Goal: Answer question/provide support

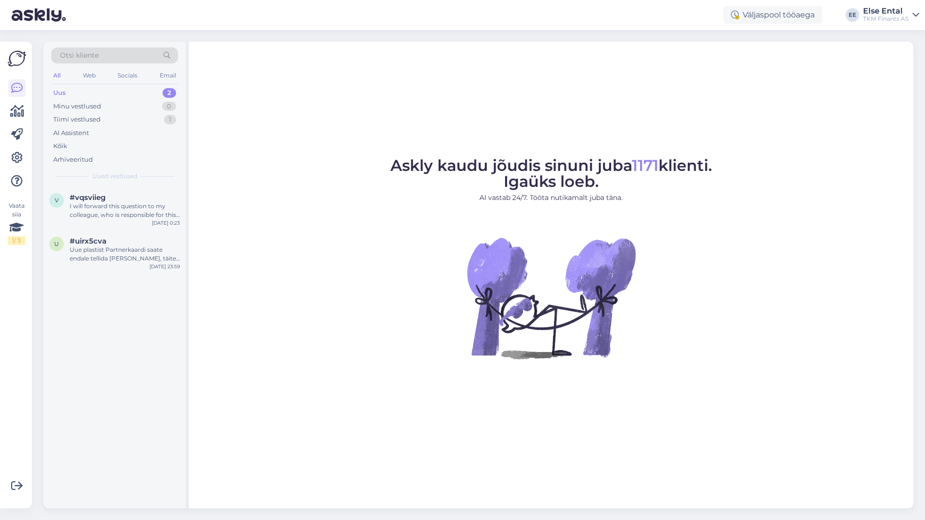
click at [67, 93] on div "Uus 2" at bounding box center [114, 93] width 127 height 14
click at [100, 260] on div "Uue plastist Partnerkaardi saate endale tellida [PERSON_NAME], täites taotluse …" at bounding box center [125, 253] width 110 height 17
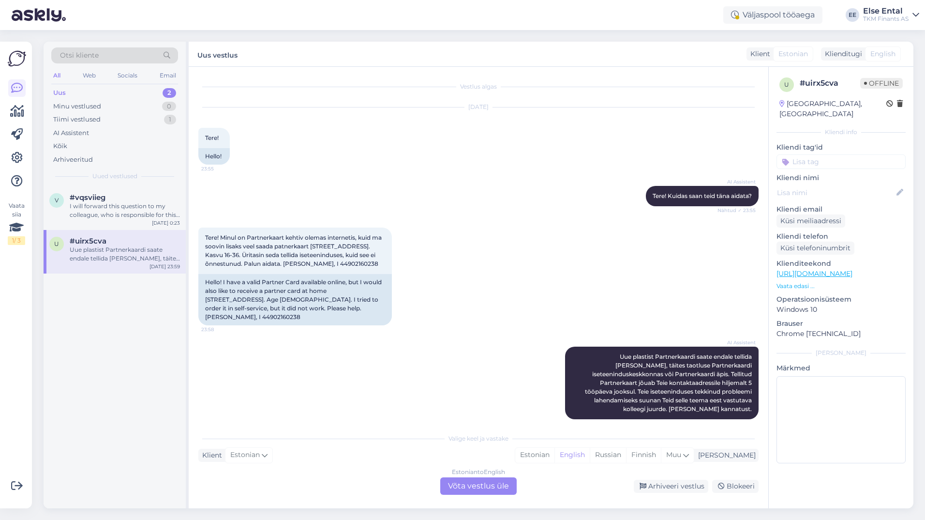
scroll to position [1, 0]
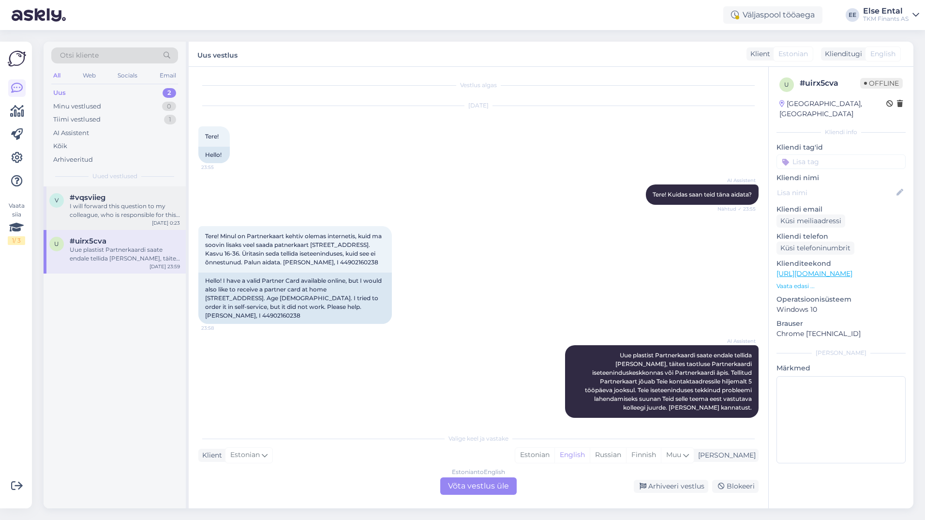
click at [80, 209] on div "I will forward this question to my colleague, who is responsible for this. The …" at bounding box center [125, 210] width 110 height 17
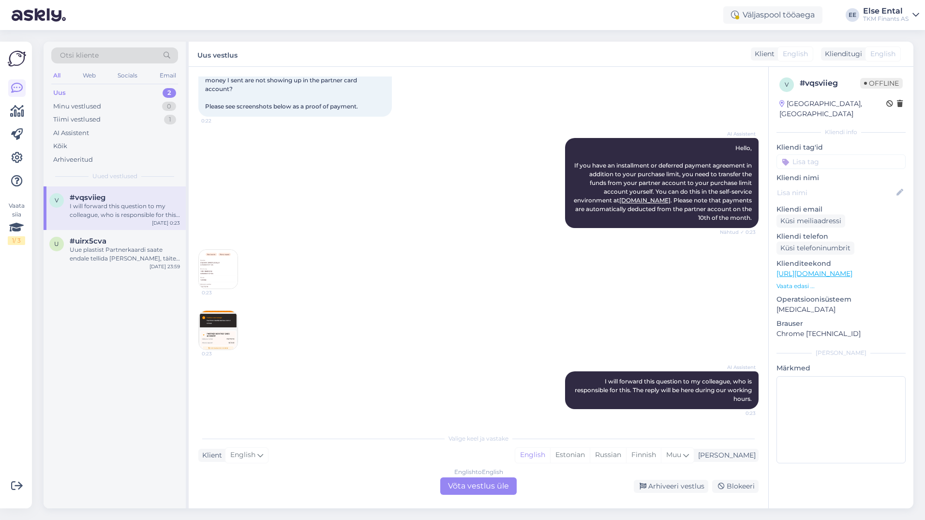
scroll to position [0, 0]
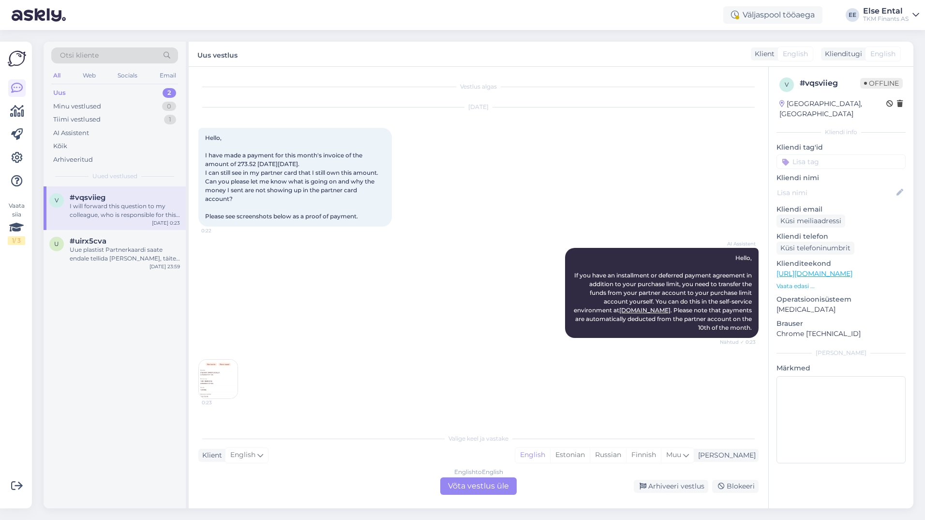
click at [459, 492] on div "English to English Võta vestlus üle" at bounding box center [478, 485] width 76 height 17
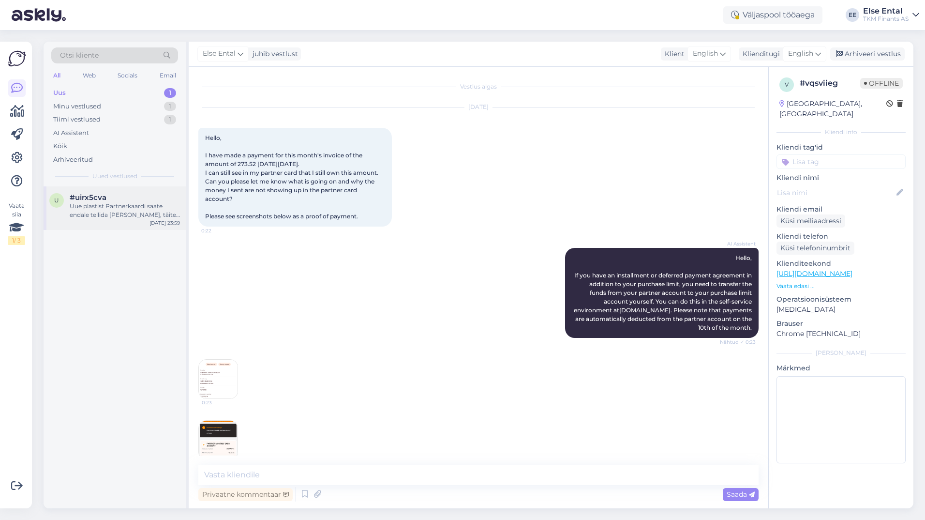
click at [123, 216] on div "Uue plastist Partnerkaardi saate endale tellida [PERSON_NAME], täites taotluse …" at bounding box center [125, 210] width 110 height 17
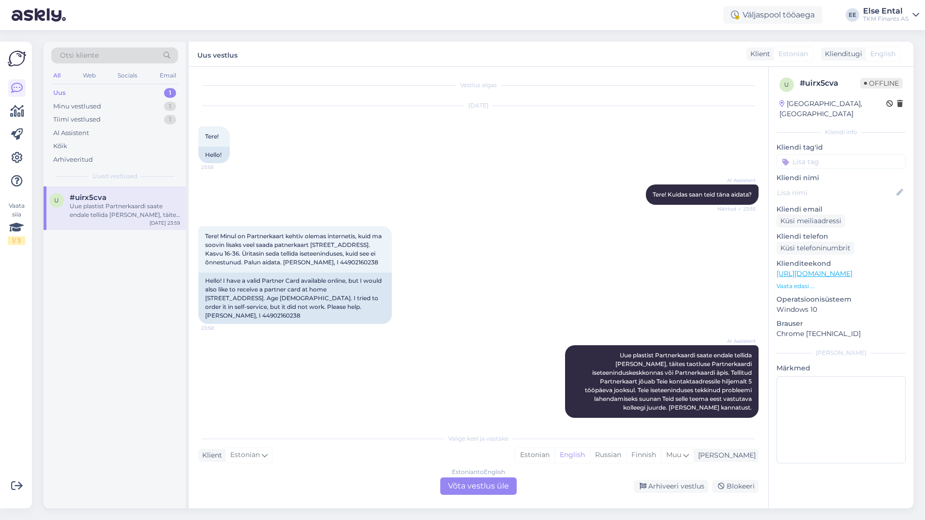
click at [482, 484] on div "Estonian to English Võta vestlus üle" at bounding box center [478, 485] width 76 height 17
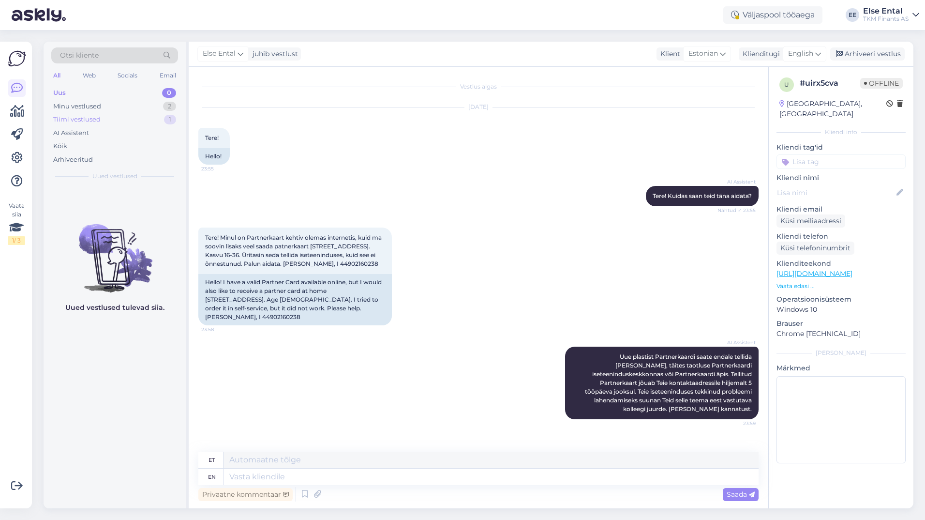
click at [93, 119] on div "Tiimi vestlused" at bounding box center [76, 120] width 47 height 10
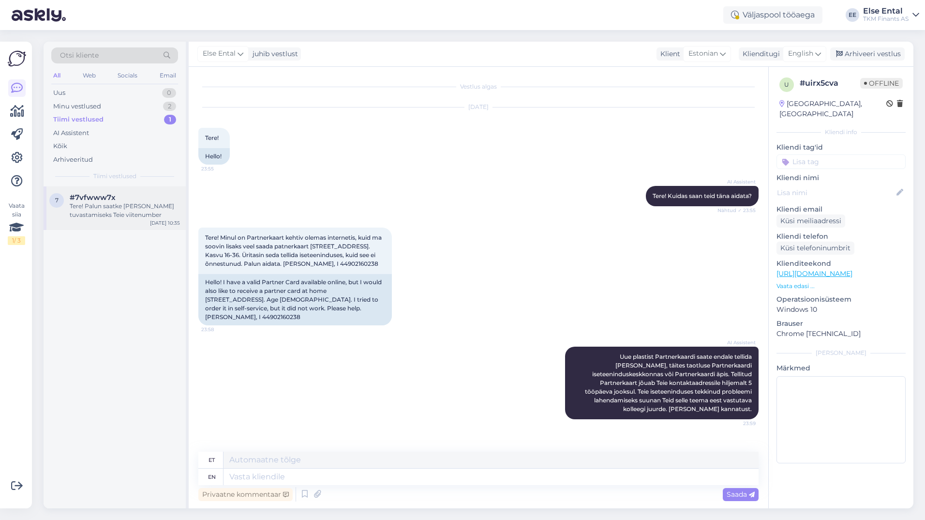
click at [80, 195] on span "#7vfwww7x" at bounding box center [93, 197] width 46 height 9
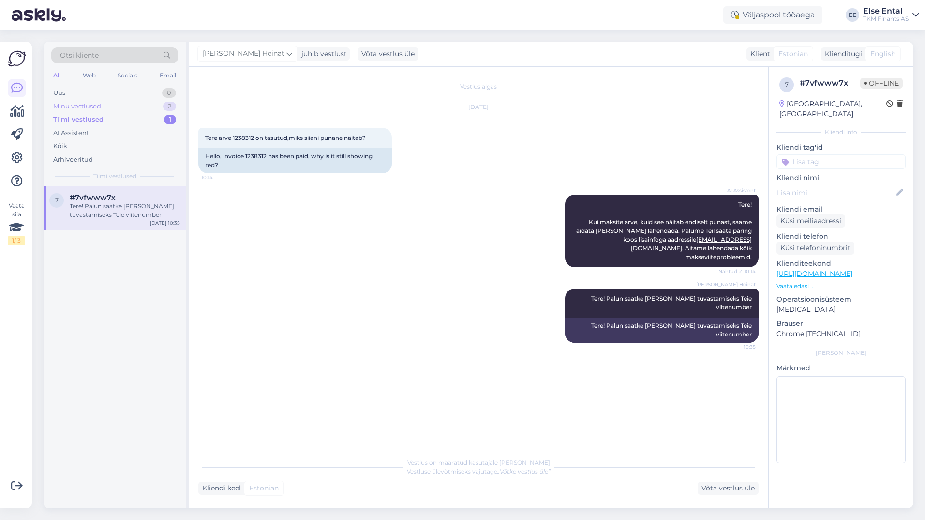
click at [81, 106] on div "Minu vestlused" at bounding box center [77, 107] width 48 height 10
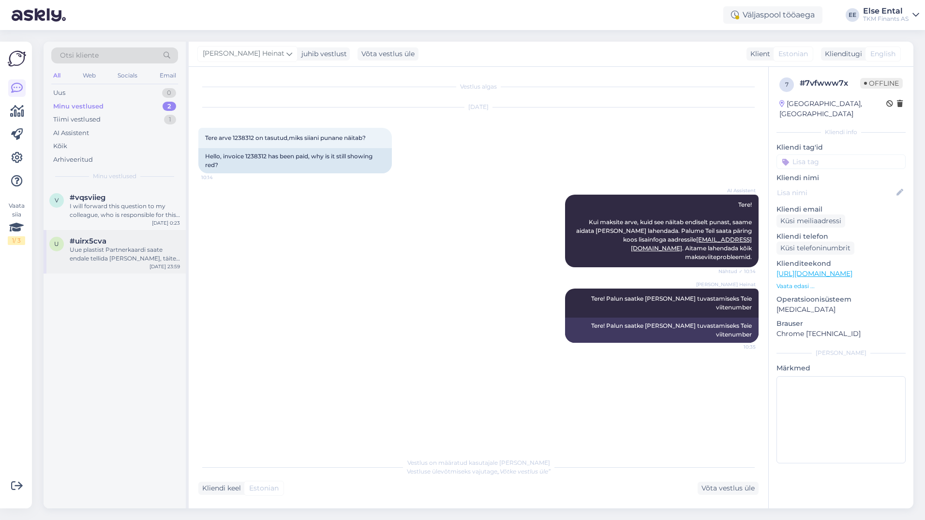
click at [105, 250] on div "Uue plastist Partnerkaardi saate endale tellida [PERSON_NAME], täites taotluse …" at bounding box center [125, 253] width 110 height 17
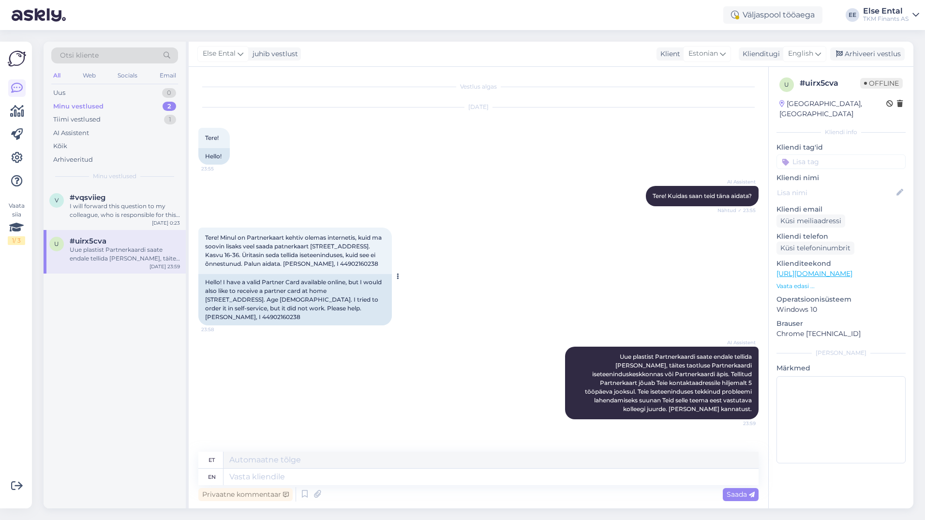
click at [354, 264] on span "Tere! Minul on Partnerkaart kehtiv olemas internetis, kuid ma soovin lisaks vee…" at bounding box center [294, 250] width 178 height 33
copy span "44902160238"
click at [299, 260] on span "Tere! Minul on Partnerkaart kehtiv olemas internetis, kuid ma soovin lisaks vee…" at bounding box center [294, 250] width 178 height 33
drag, startPoint x: 811, startPoint y: 50, endPoint x: 805, endPoint y: 56, distance: 8.2
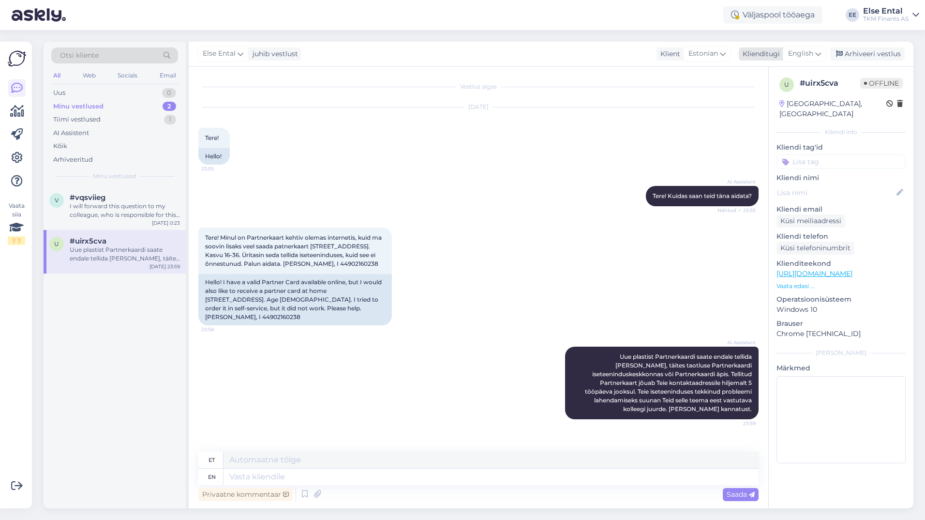
click at [810, 50] on span "English" at bounding box center [800, 53] width 25 height 11
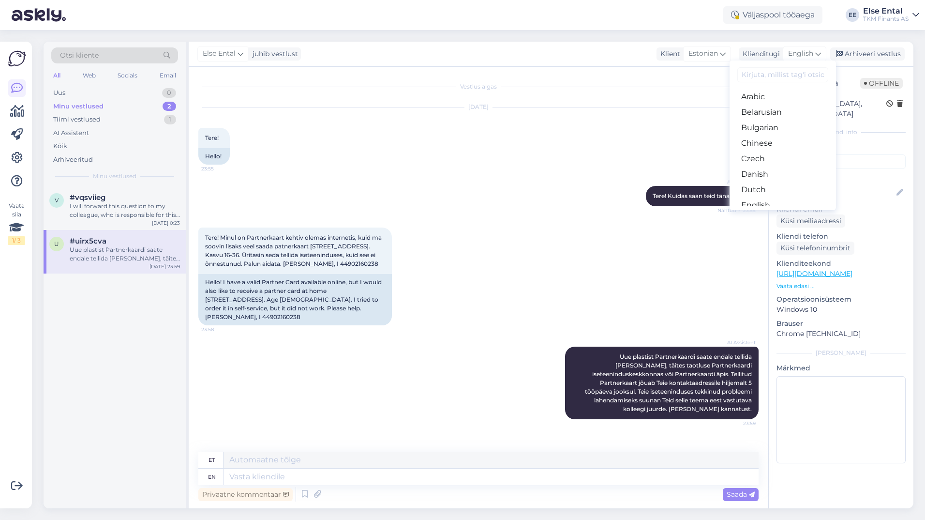
scroll to position [48, 0]
click at [761, 171] on link "Estonian" at bounding box center [783, 171] width 106 height 15
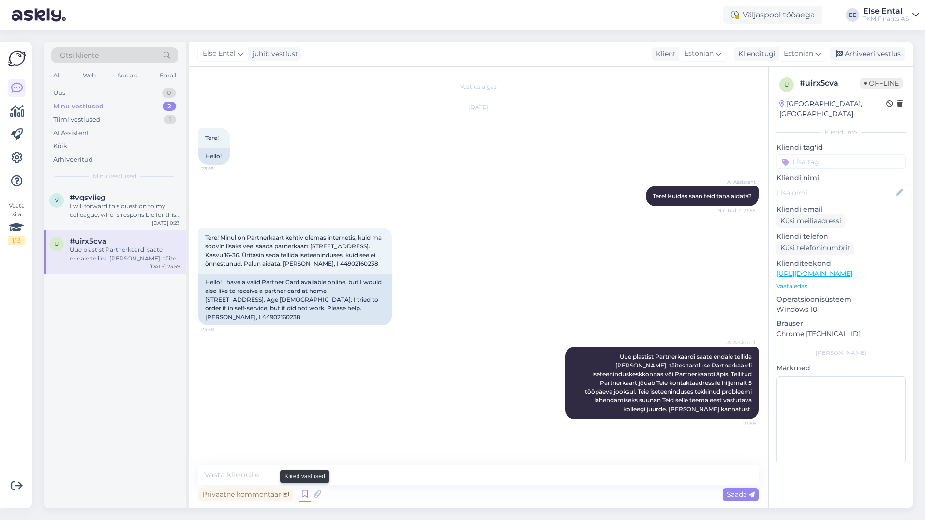
click at [302, 493] on icon at bounding box center [305, 494] width 12 height 15
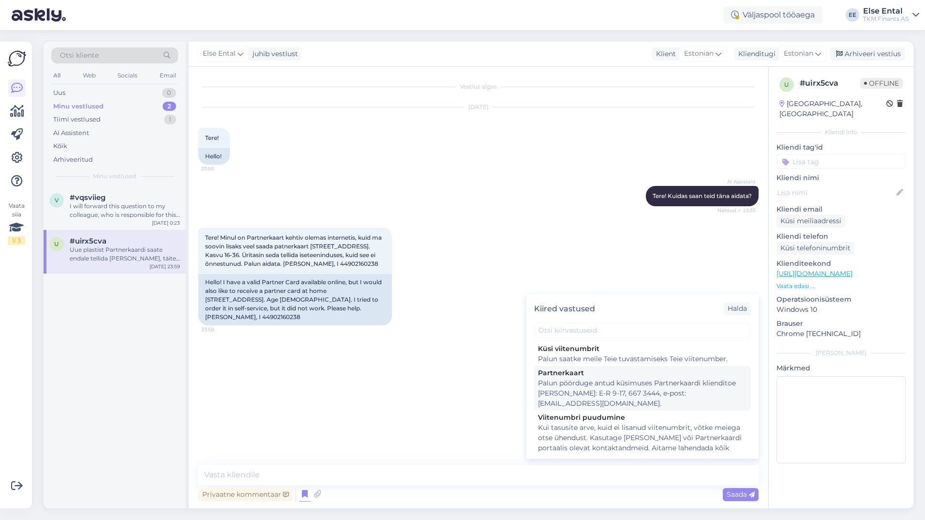
click at [608, 389] on div "Palun pöörduge antud küsimuses Partnerkaardi klienditoe [PERSON_NAME]: E-R 9-17…" at bounding box center [642, 393] width 209 height 30
type textarea "Palun pöörduge antud küsimuses Partnerkaardi klienditoe [PERSON_NAME]: E-R 9-17…"
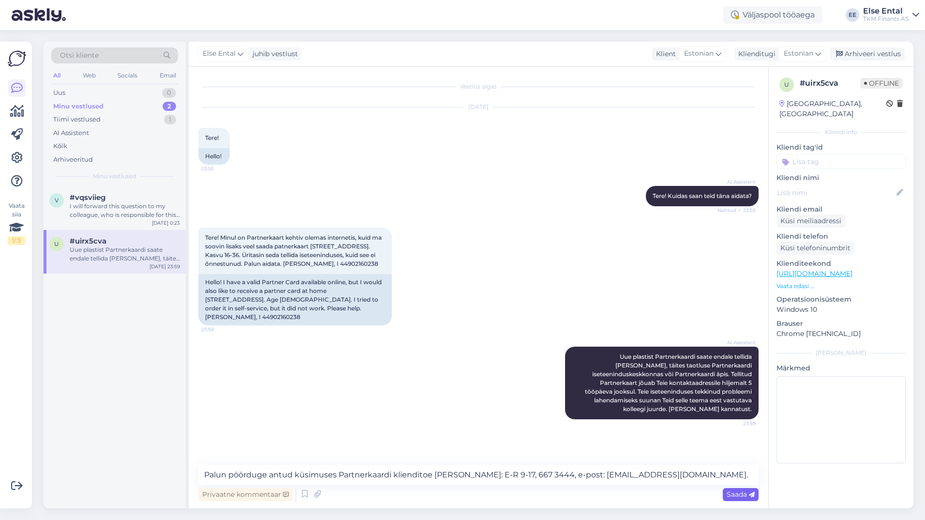
click at [742, 498] on span "Saada" at bounding box center [741, 494] width 28 height 9
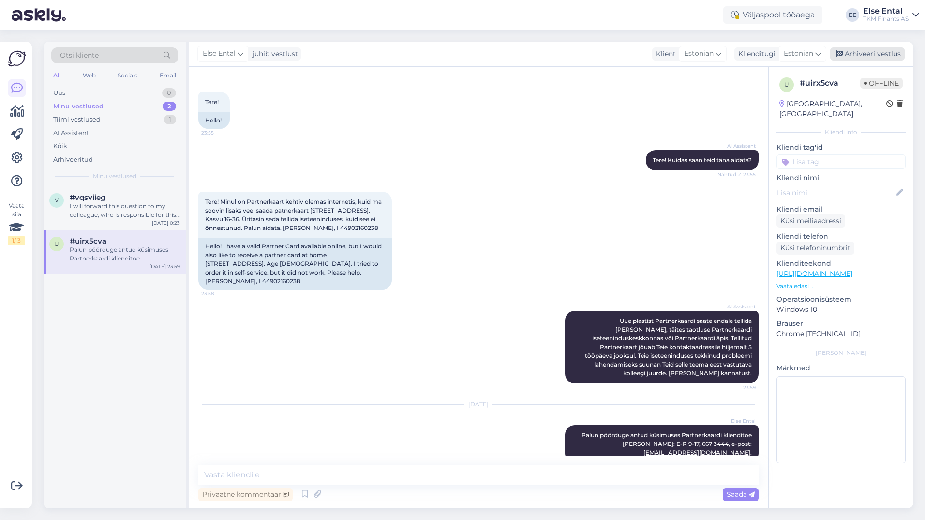
click at [848, 53] on div "Arhiveeri vestlus" at bounding box center [867, 53] width 75 height 13
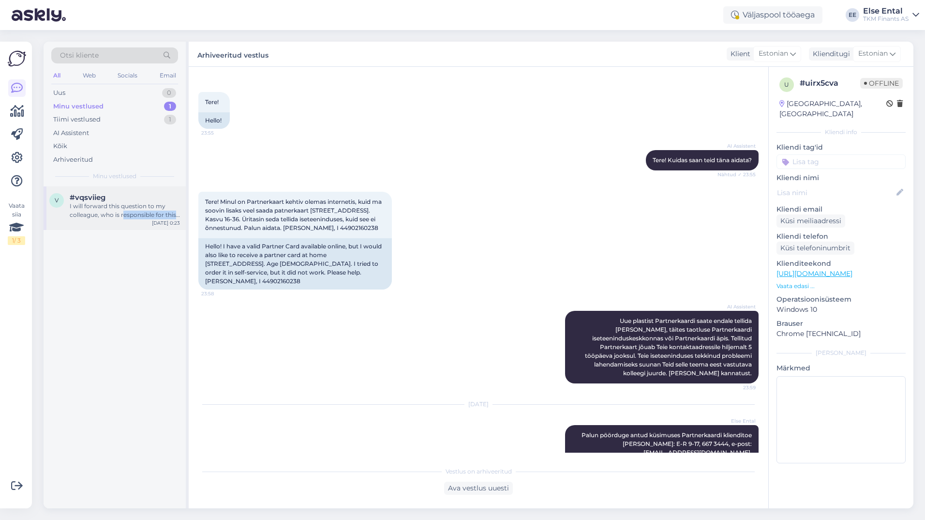
click at [124, 219] on div "v #vqsviieg I will forward this question to my colleague, who is responsible fo…" at bounding box center [115, 208] width 142 height 44
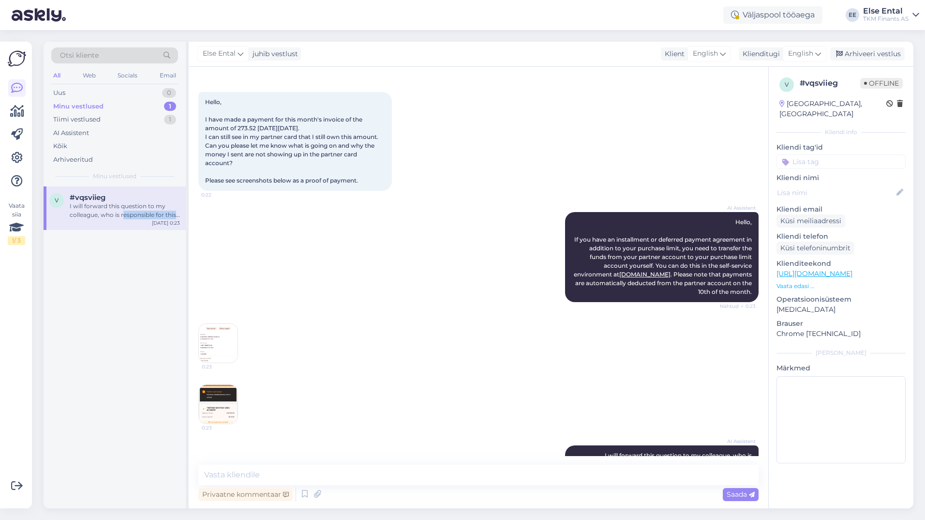
scroll to position [74, 0]
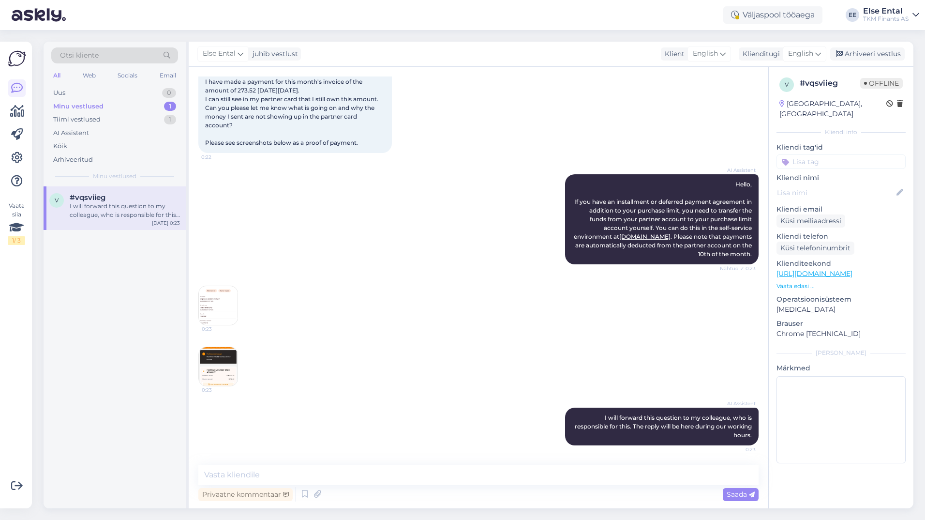
click at [377, 260] on div "AI Assistent Hello, If you have an installment or deferred payment agreement in…" at bounding box center [478, 219] width 560 height 111
click at [231, 305] on img at bounding box center [218, 305] width 39 height 39
click at [218, 363] on img at bounding box center [218, 366] width 39 height 39
click at [224, 300] on img at bounding box center [218, 305] width 39 height 39
click at [212, 295] on img at bounding box center [218, 305] width 39 height 39
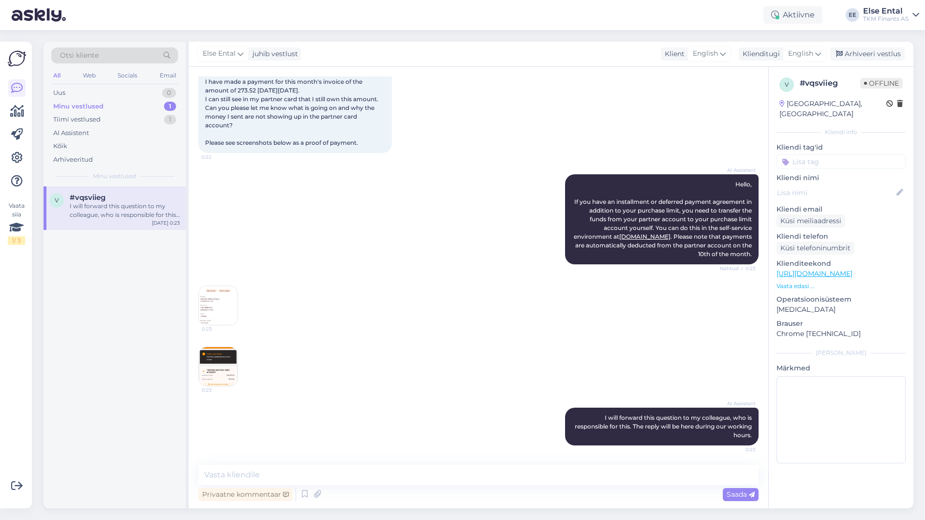
click at [221, 310] on img at bounding box center [218, 305] width 39 height 39
click at [223, 369] on img at bounding box center [218, 366] width 39 height 39
click at [217, 312] on img at bounding box center [218, 305] width 39 height 39
click at [224, 310] on img at bounding box center [218, 305] width 39 height 39
click at [267, 476] on textarea at bounding box center [478, 474] width 560 height 20
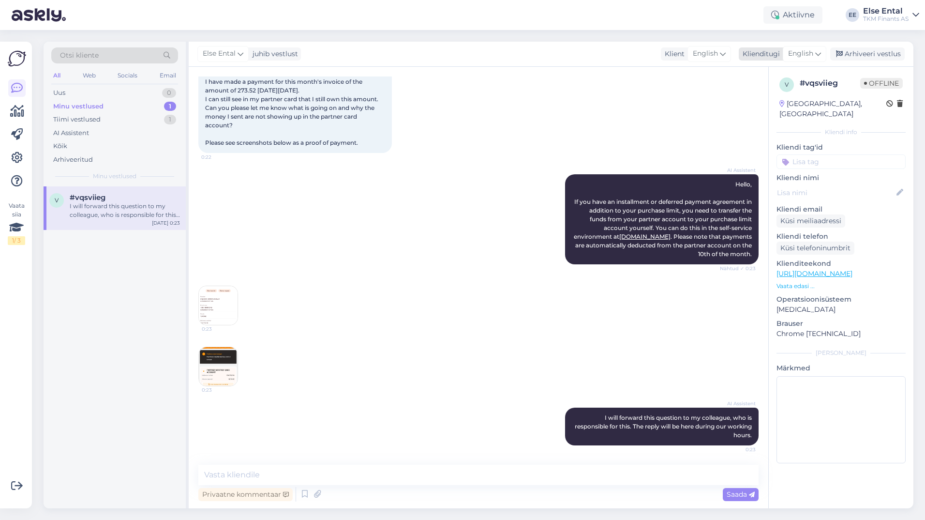
click at [802, 50] on span "English" at bounding box center [800, 53] width 25 height 11
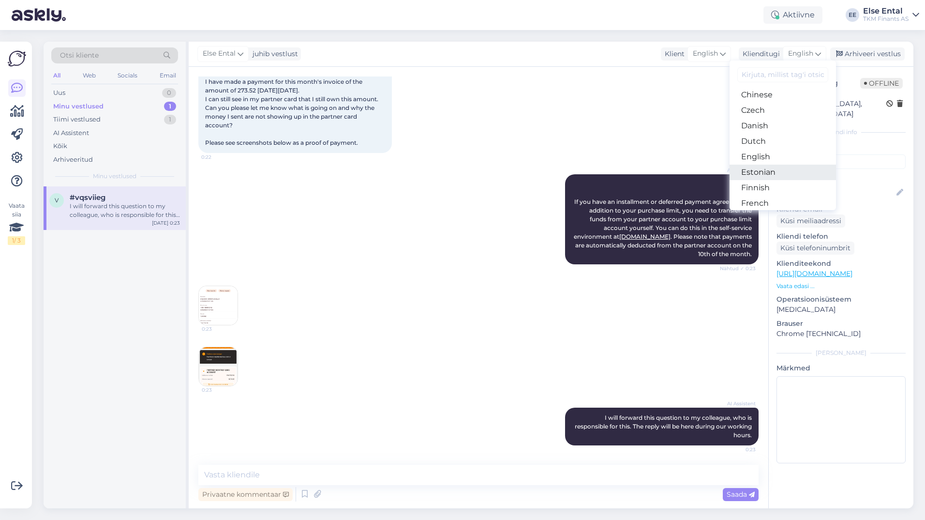
click at [768, 167] on link "Estonian" at bounding box center [783, 171] width 106 height 15
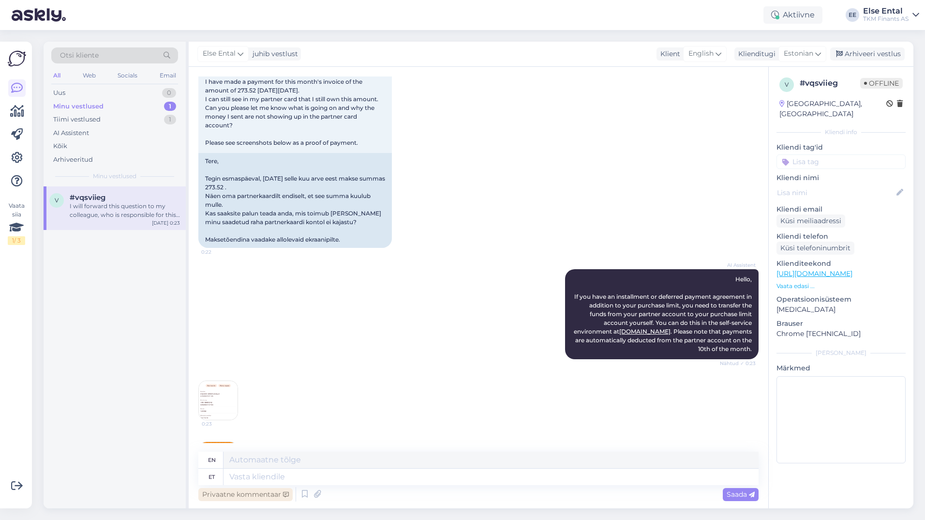
click at [282, 488] on div "Privaatne kommentaar" at bounding box center [245, 494] width 94 height 13
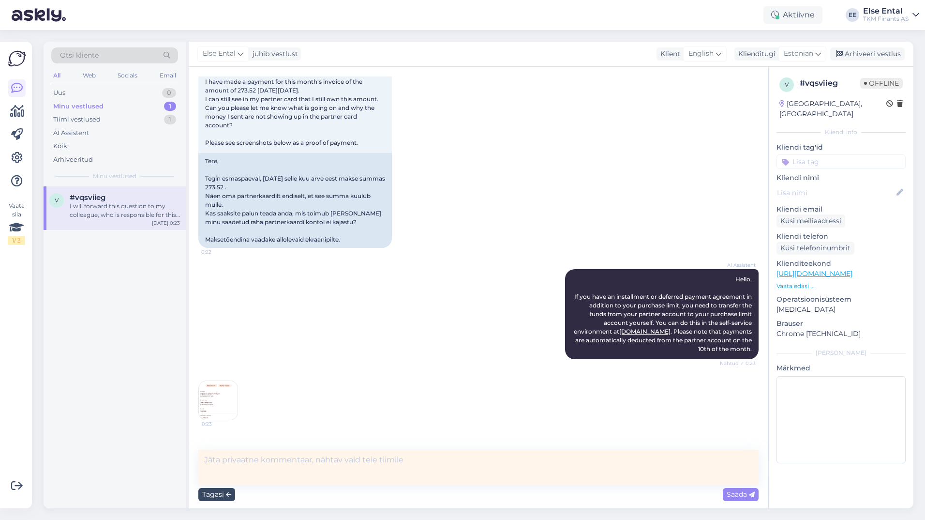
click at [227, 491] on div "Tagasi" at bounding box center [216, 494] width 37 height 13
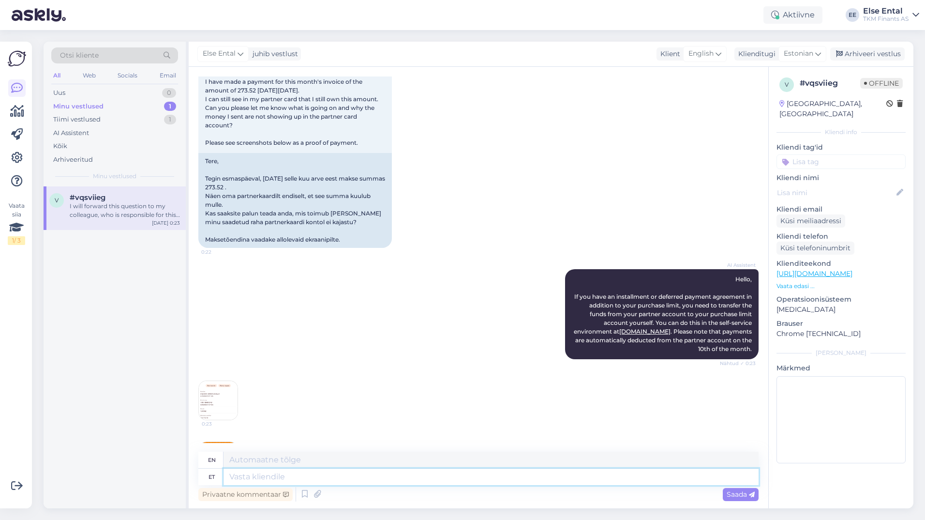
click at [258, 478] on textarea at bounding box center [491, 476] width 535 height 16
type textarea "Hello,"
type textarea "H"
type textarea "Tere,"
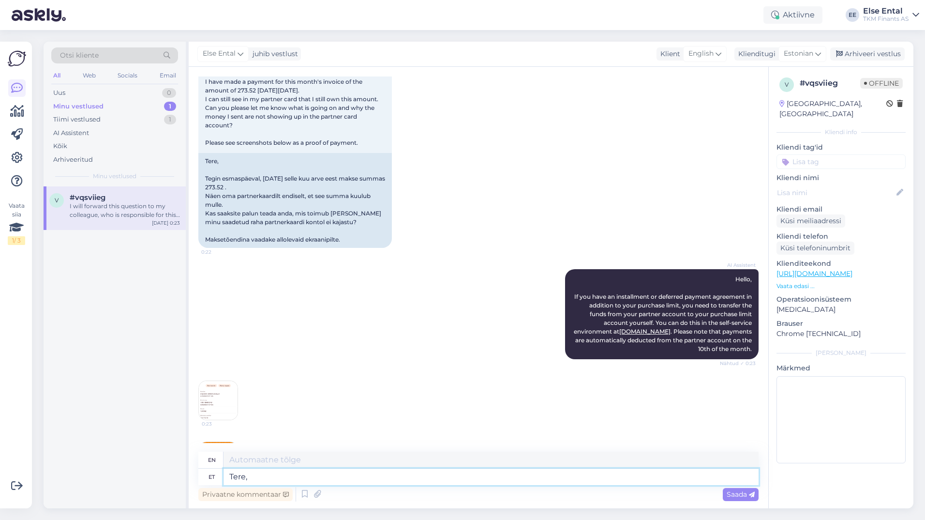
type textarea "Hello,"
type textarea "Tere, kinnitame m"
type textarea "Hello, we confirm."
type textarea "Tere, kinnitame makse"
type textarea "Hello, we are confirming the payment."
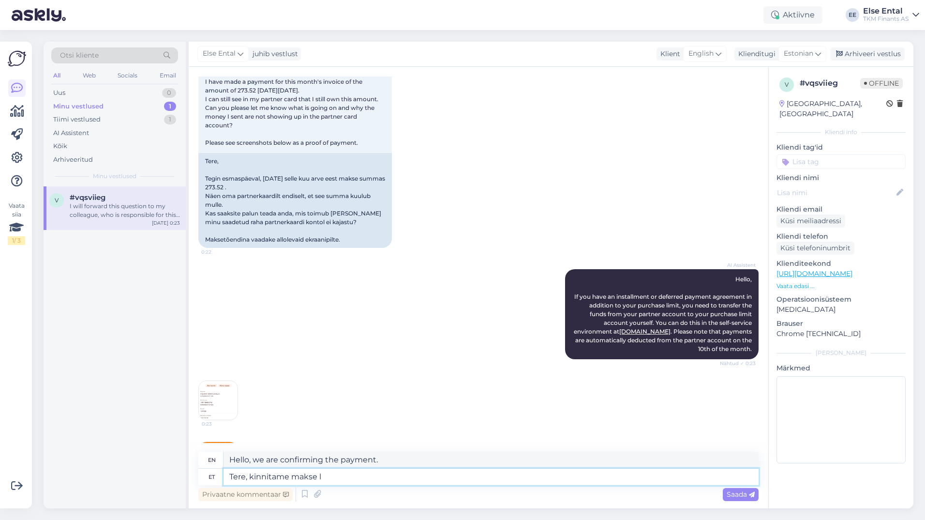
type textarea "Tere, kinnitame makse la"
type textarea "Hello, we confirm the payment on"
type textarea "Tere, kinnitame makse laekumist"
type textarea "Hello, we confirm receipt of payment."
type textarea "Tere, kinnitame makse laekumist TKMF-"
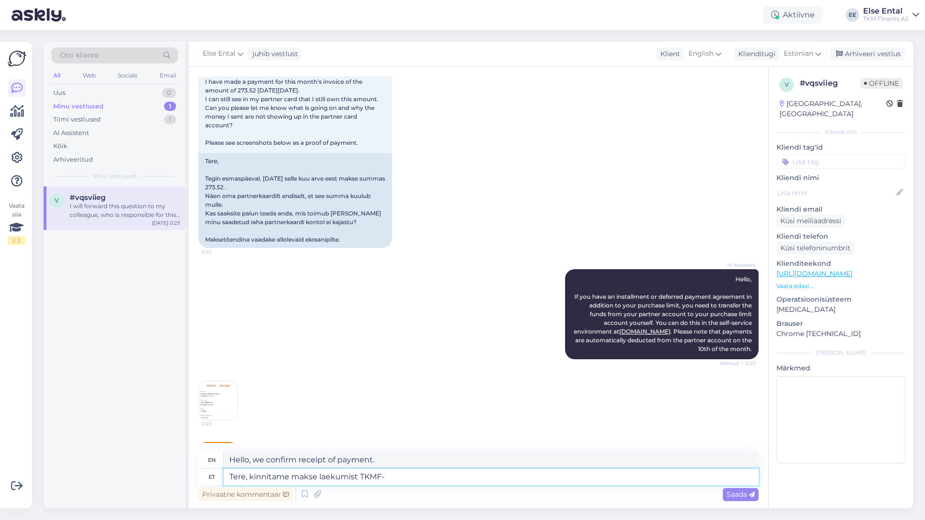
type textarea "Hello, we confirm receipt of payment TKMF"
type textarea "Tere, kinnitame makse laekumist TKMF-i k"
type textarea "Hello, we confirm receipt of payment to TKMF."
type textarea "Tere, kinnitame makse laekumist TKMF-i kontole"
type textarea "Hello, we confirm the receipt of the payment to the TKMF account."
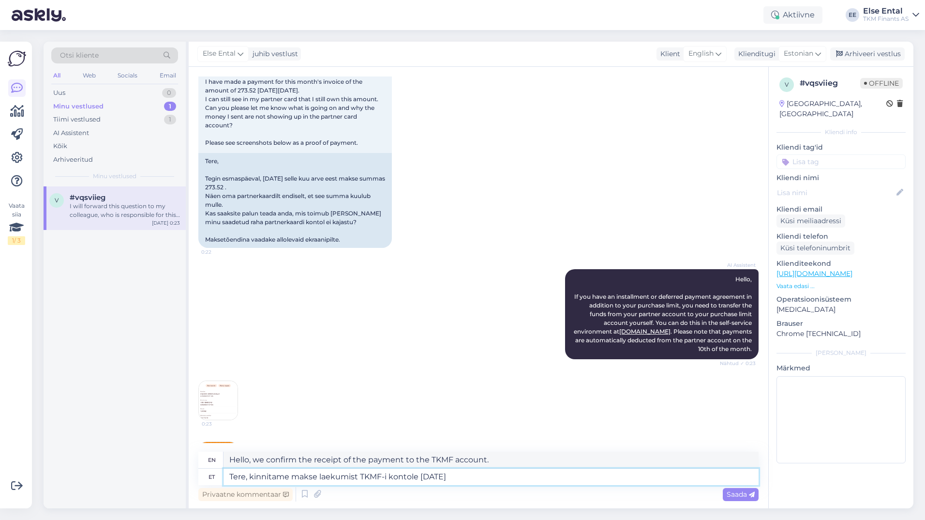
type textarea "Tere, kinnitame makse laekumist TKMF-i kontole [DATE] s"
type textarea "Hello, we confirm the receipt of the payment to the TKMF account [DATE]"
type textarea "Tere, kinnitame makse laekumist TKMF-i kontole [DATE] summas"
type textarea "Hello, we confirm the receipt of payment to the TKMF account [DATE] in the amou…"
paste textarea "273.52"
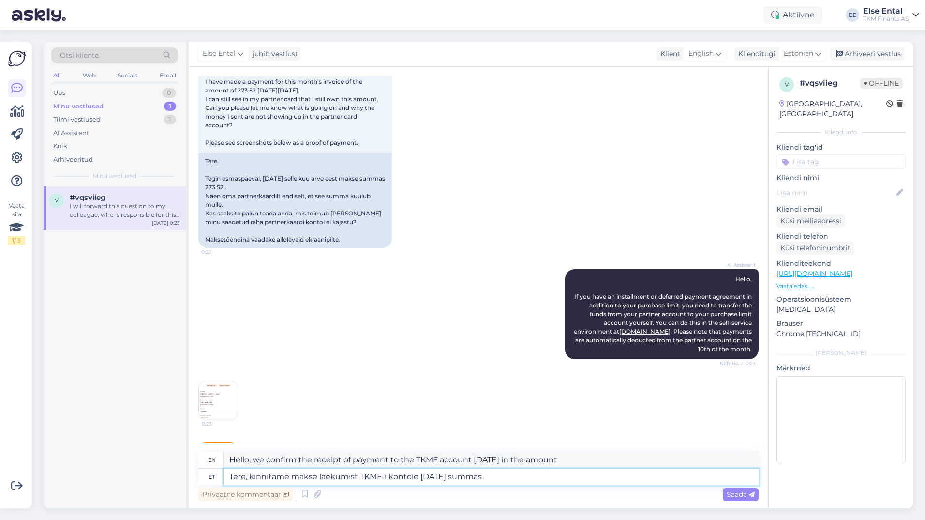
type textarea "Tere, kinnitame makse laekumist TKMF-i kontole [DATE] summas 273.52"
drag, startPoint x: 516, startPoint y: 477, endPoint x: 523, endPoint y: 499, distance: 23.7
click at [516, 477] on textarea "Tere, kinnitame makse laekumist TKMF-i kontole [DATE] summas 273.52" at bounding box center [491, 476] width 535 height 16
type textarea "Hello, we confirm the receipt of payment to the TKMF account [DATE] in the amou…"
type textarea "Tere, kinnitame makse laekumist TKMF-i kontole [DATE] summas 273,52"
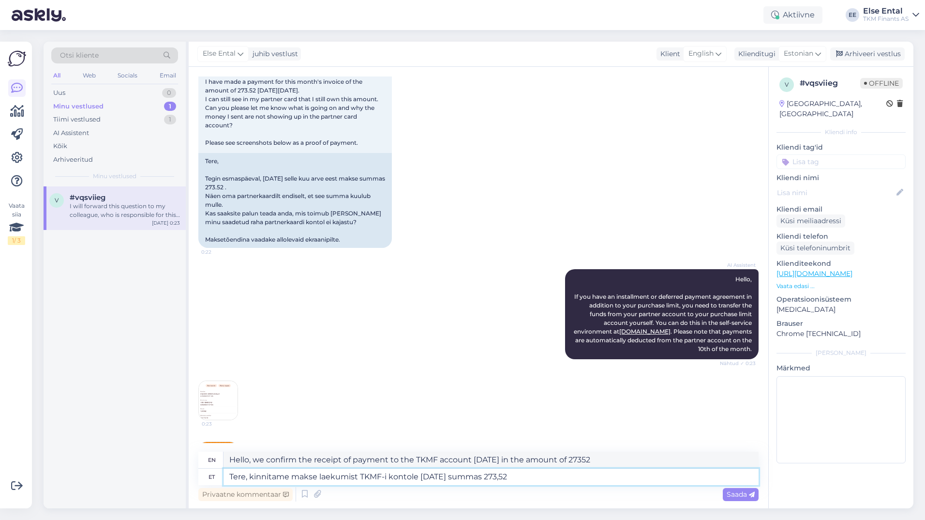
click at [540, 471] on textarea "Tere, kinnitame makse laekumist TKMF-i kontole [DATE] summas 273,52" at bounding box center [491, 476] width 535 height 16
type textarea "Hello, we confirm the receipt of payment to the TKMF account [DATE] in the amou…"
type textarea "Tere, kinnitame makse laekumist TKMF-i kontole [DATE] summas 273,52 eur."
type textarea "Hello, we confirm the receipt of payment to the TKMF account [DATE] in the amou…"
click at [558, 475] on textarea "Tere, kinnitame makse laekumist TKMF-i kontole [DATE] summas 273,52 eur." at bounding box center [491, 476] width 535 height 16
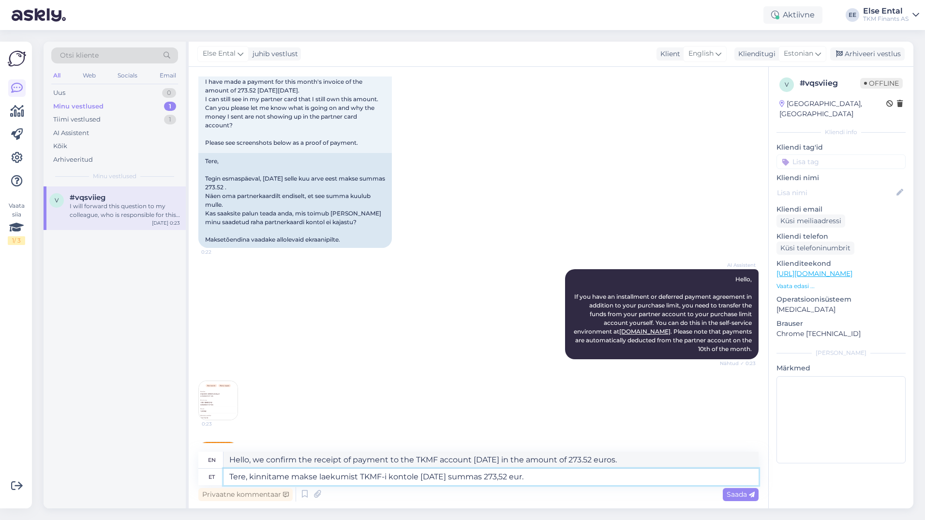
click at [568, 473] on textarea "Tere, kinnitame makse laekumist TKMF-i kontole [DATE] summas 273,52 eur." at bounding box center [491, 476] width 535 height 16
click at [576, 478] on textarea "Tere, kinnitame makse laekumist TKMF-i kontole [DATE] summas 273,52 eur." at bounding box center [491, 476] width 535 height 16
click at [574, 478] on textarea "Tere, kinnitame makse laekumist TKMF-i kontole [DATE] summas 273,52 eur." at bounding box center [491, 476] width 535 height 16
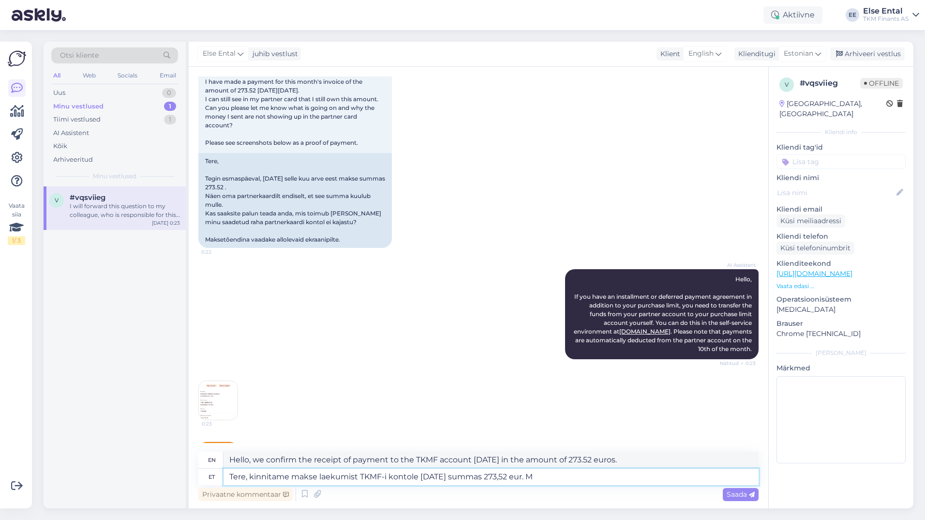
type textarea "Tere, kinnitame makse laekumist TKMF-i kontole [DATE] summas 273,52 eur. Ma"
type textarea "Hello, we confirm the receipt of the payment to the TKMF account [DATE] in the …"
type textarea "Tere, kinnitame makse laekumist TKMF-i kontole [DATE] summas 273,52 eur."
type textarea "Hello, we confirm the receipt of payment to the TKMF account [DATE] in the amou…"
type textarea "Tere, kinnitame makse laekumist TKMF-i kontole [DATE] summas 273,52 eur. Maksed"
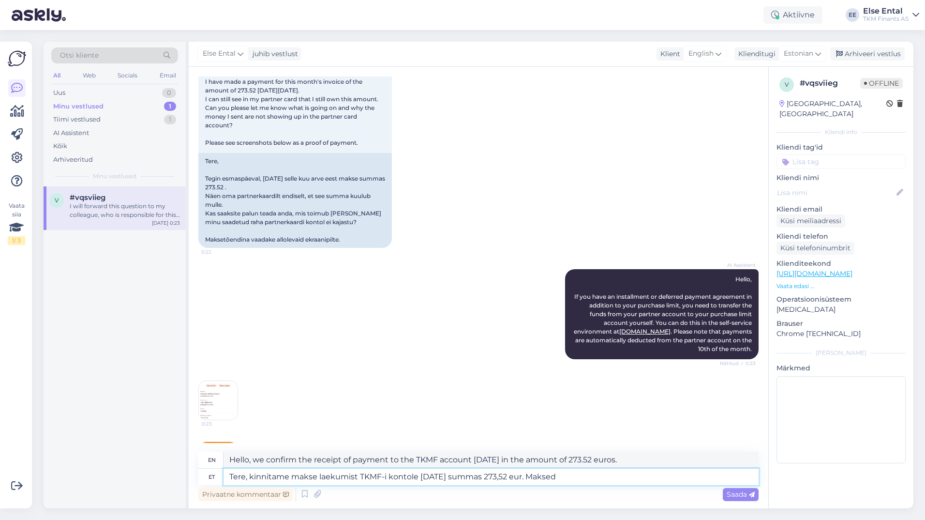
type textarea "Hello, we confirm the receipt of the payment to the TKMF account [DATE] in the …"
type textarea "Tere, kinnitame makse laekumist TKMF-i kontole [DATE] summas 273,52 eur. Maksed…"
type textarea "Hello, we confirm the receipt of the payment to the TKMF account [DATE] in the …"
type textarea "Tere, kinnitame makse laekumist TKMF-i kontole [DATE] summas 273,52 eur. Maksed…"
type textarea "Hello, we confirm the receipt of the payment to the TKMF account [DATE] in the …"
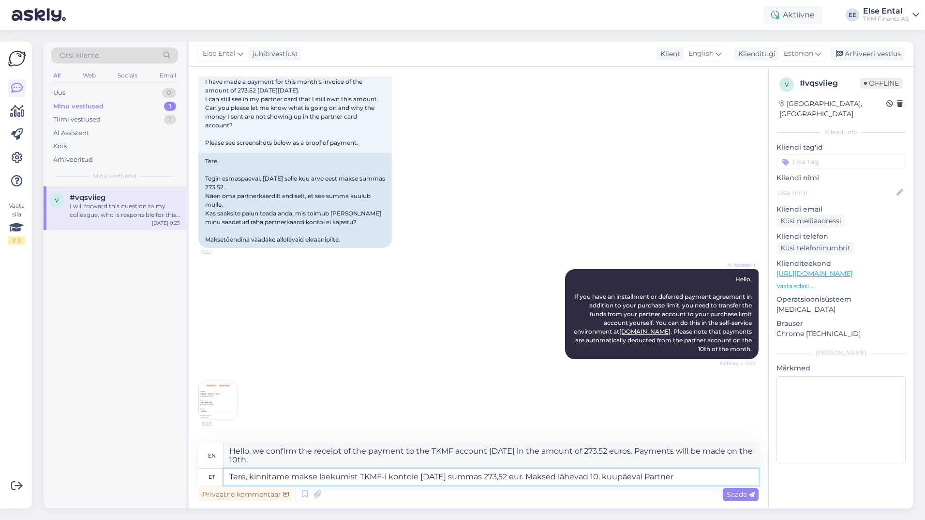
type textarea "Tere, kinnitame makse laekumist TKMF-i kontole [DATE] summas 273,52 eur. Maksed…"
type textarea "Hello, we confirm the receipt of the payment to the TKMF account [DATE] in the …"
type textarea "Tere, kinnitame makse laekumist TKMF-i kontole [DATE] summas 273,52 eur. Maksed…"
type textarea "Hello, we confirm the receipt of the payment to the TKMF account [DATE] in the …"
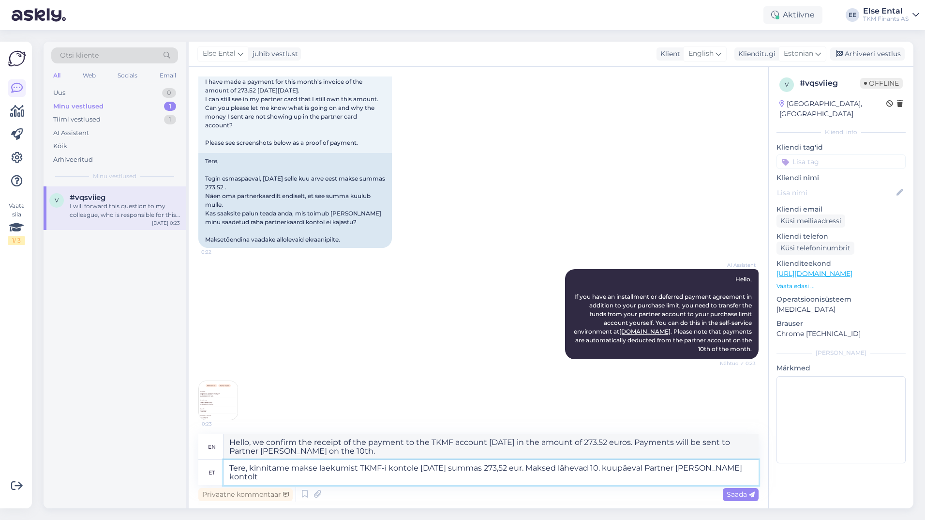
type textarea "Tere, kinnitame makse laekumist TKMF-i kontole [DATE] summas 273,52 eur. Maksed…"
type textarea "Hello, we confirm the receipt of the payment to the TKMF account [DATE] in the …"
type textarea "Tere, kinnitame makse laekumist TKMF-i kontole [DATE] summas 273,52 eur. Maksed…"
type textarea "Hello, we confirm the receipt of the payment to the TKMF account [DATE] in the …"
type textarea "Tere, kinnitame makse laekumist TKMF-i kontole [DATE] summas 273,52 eur. Maksed…"
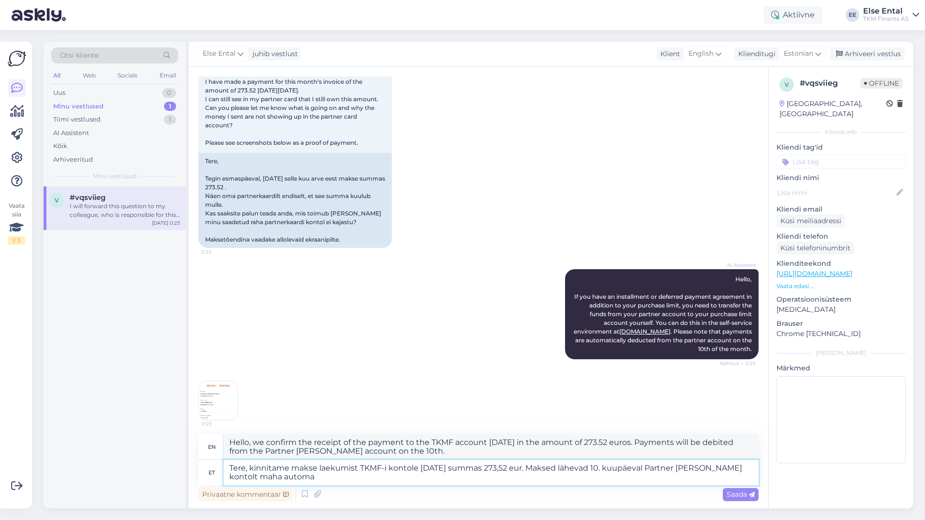
type textarea "Hello, we confirm the receipt of the payment to the TKMF account [DATE] in the …"
drag, startPoint x: 658, startPoint y: 469, endPoint x: 606, endPoint y: 466, distance: 52.4
click at [606, 466] on textarea "Tere, kinnitame makse laekumist TKMF-i kontole [DATE] summas 273,52 eur. Maksed…" at bounding box center [491, 472] width 535 height 25
type textarea "Tere, kinnitame makse laekumist TKMF-i kontole [DATE] summas 273,52 eur. Maksed…"
type textarea "Hello, we confirm the receipt of the payment to the TKMF account [DATE] in the …"
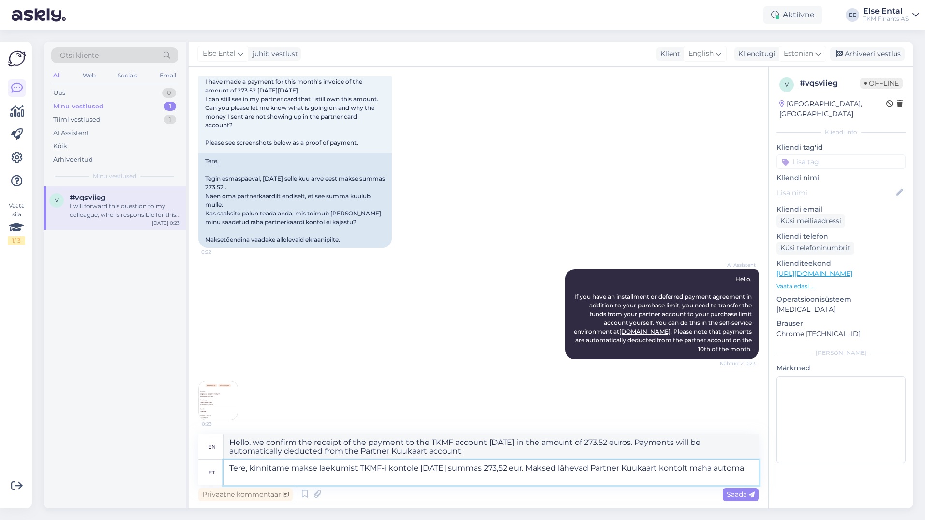
click at [273, 477] on textarea "Tere, kinnitame makse laekumist TKMF-i kontole [DATE] summas 273,52 eur. Maksed…" at bounding box center [491, 472] width 535 height 25
type textarea "Tere, kinnitame makse laekumist TKMF-i kontole [DATE] summas 273,52 eur. Maksed…"
type textarea "Hello, we confirm the receipt of the payment to the TKMF account [DATE] in the …"
paste textarea "10. kuupäeval"
type textarea "Tere, kinnitame makse laekumist TKMF-i kontole [DATE] summas 273,52 eur. Maksed…"
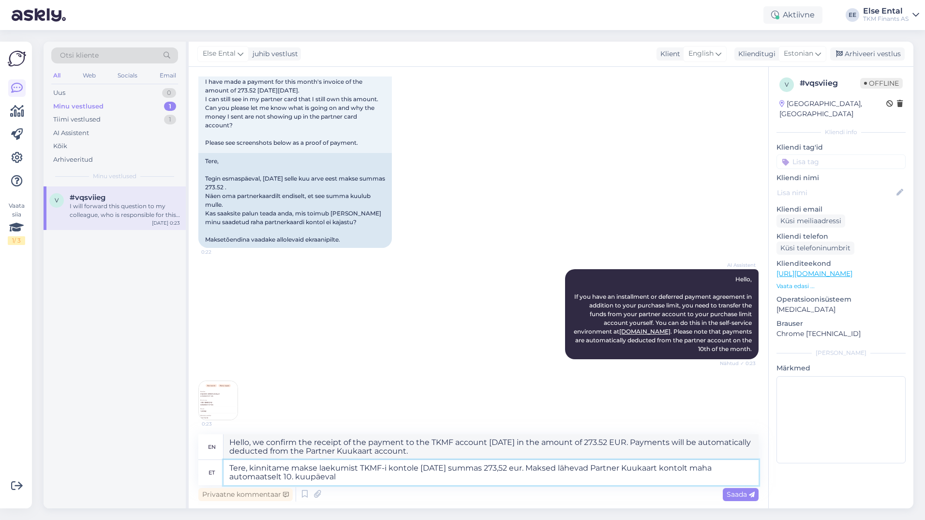
type textarea "Hello, we confirm the receipt of the payment to the TKMF account [DATE] in the …"
click at [367, 474] on textarea "Tere, kinnitame makse laekumist TKMF-i kontole [DATE] summas 273,52 eur. Maksed…" at bounding box center [491, 472] width 535 height 25
type textarea "Tere, kinnitame makse laekumist TKMF-i kontole [DATE] summas 273,52 eur. Maksed…"
type textarea "Hello, we confirm the receipt of the payment to the TKMF account [DATE] in the …"
type textarea "Tere, kinnitame makse laekumist TKMF-i kontole [DATE] summas 273,52 eur. Maksed…"
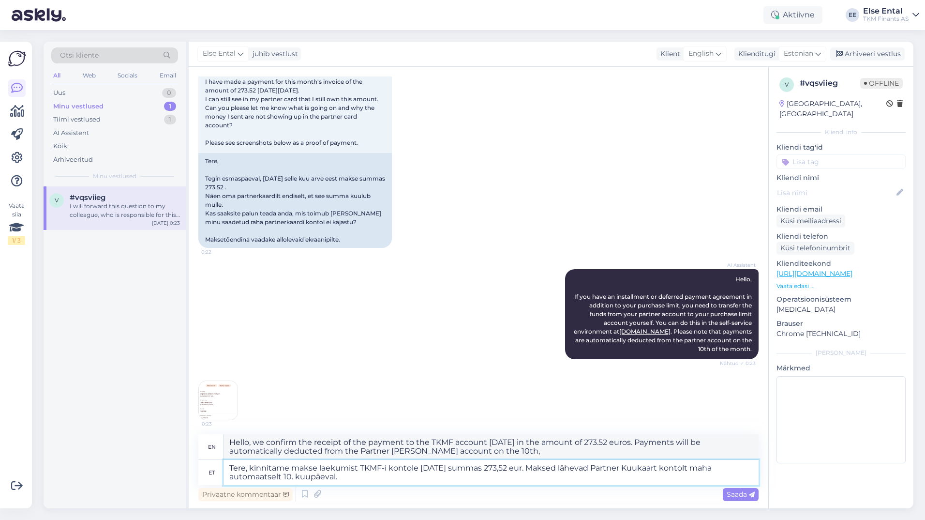
type textarea "Hello, we confirm the receipt of the payment to the TKMF account [DATE] in the …"
click at [282, 476] on textarea "Tere, kinnitame makse laekumist TKMF-i kontole [DATE] summas 273,52 eur. Maksed…" at bounding box center [491, 472] width 535 height 25
type textarea "Tere, kinnitame makse laekumist TKMF-i kontole [DATE] summas 273,52 eur. Maksed…"
type textarea "Hello, we confirm the receipt of the payment to the TKMF account [DATE] in the …"
type textarea "Tere, kinnitame makse laekumist TKMF-i kontole [DATE] summas 273,52 eur. Maksed…"
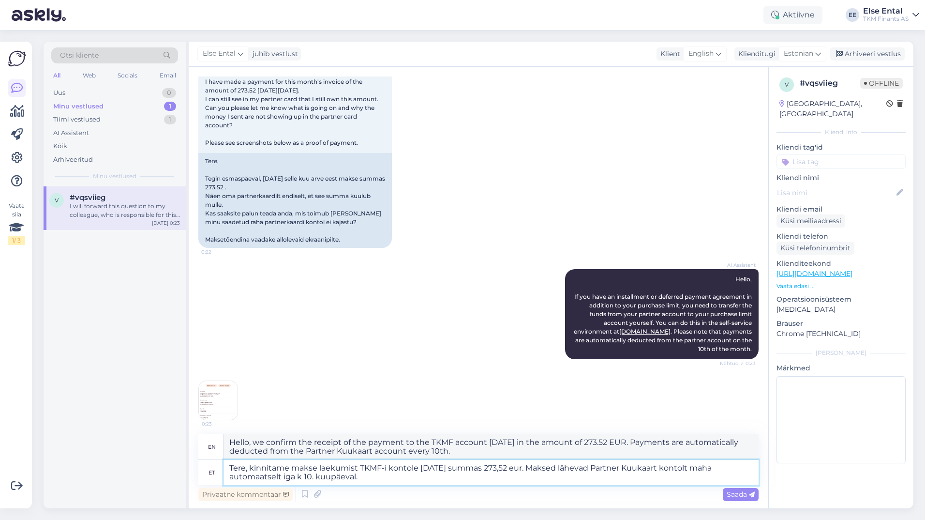
type textarea "Hello, we confirm the receipt of the payment to the TKMF account [DATE] in the …"
type textarea "Tere, kinnitame makse laekumist TKMF-i kontole [DATE] summas 273,52 eur. Maksed…"
type textarea "Hello, we confirm the receipt of the payment to the TKMF account [DATE] in the …"
click at [398, 475] on textarea "Tere, kinnitame makse laekumist TKMF-i kontole [DATE] summas 273,52 eur. Maksed…" at bounding box center [491, 472] width 535 height 25
type textarea "Tere, kinnitame makse laekumist TKMF-i kontole [DATE] summas 273,52 eur. Maksed…"
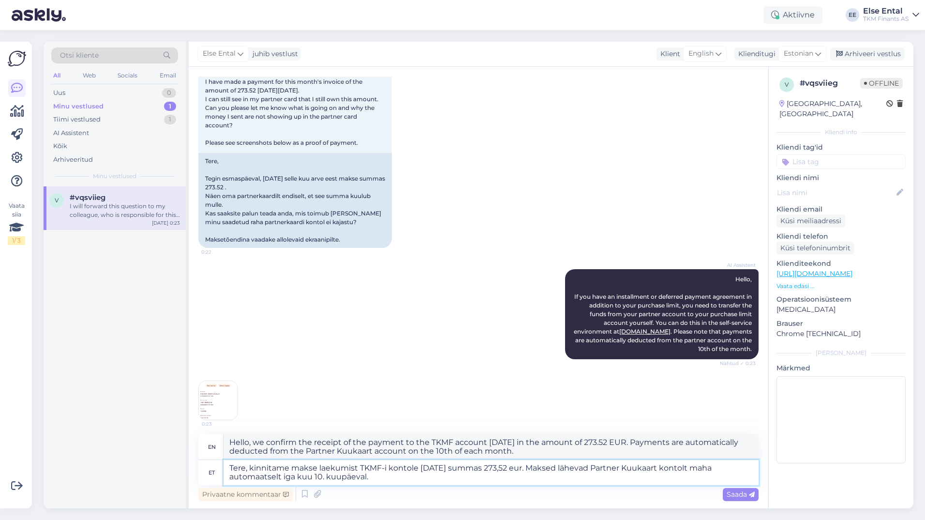
click at [404, 478] on textarea "Tere, kinnitame makse laekumist TKMF-i kontole [DATE] summas 273,52 eur. Maksed…" at bounding box center [491, 472] width 535 height 25
click at [747, 493] on span "Saada" at bounding box center [741, 494] width 28 height 9
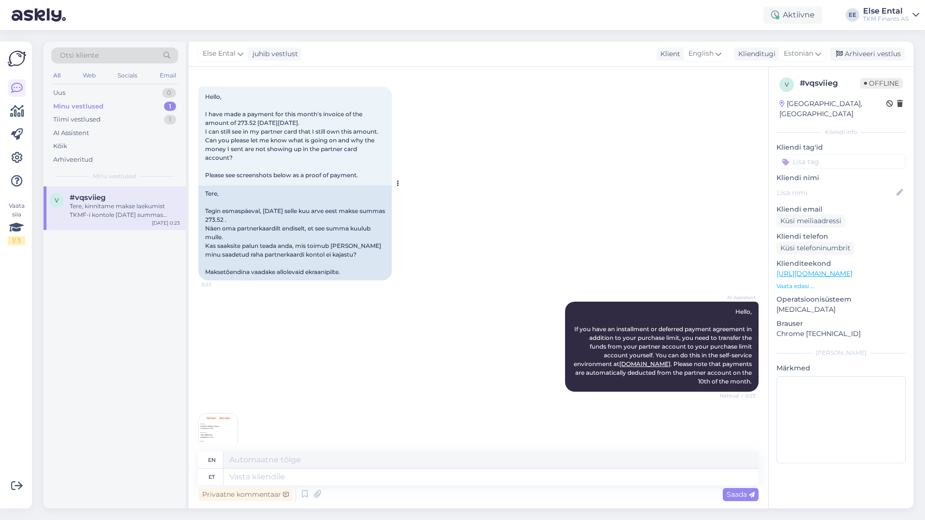
scroll to position [0, 0]
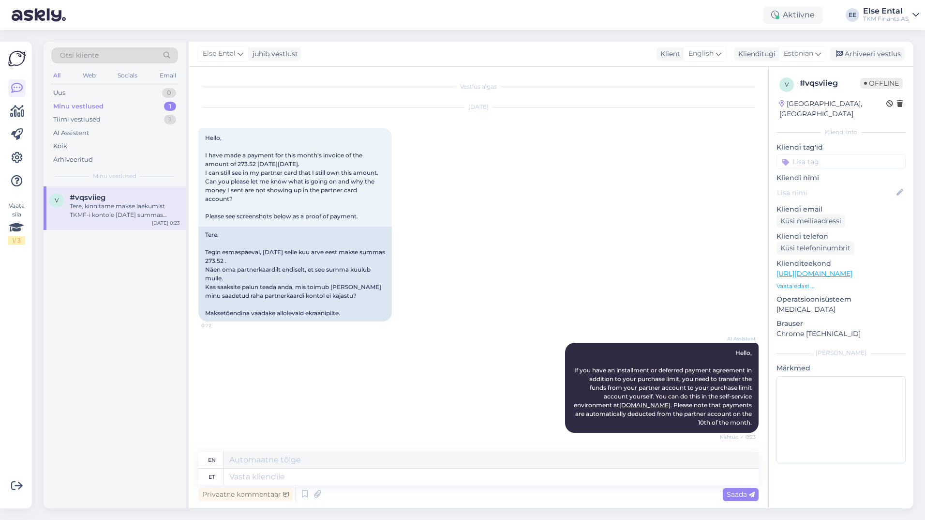
click at [824, 81] on div "# vqsviieg" at bounding box center [830, 83] width 60 height 12
drag, startPoint x: 824, startPoint y: 81, endPoint x: 832, endPoint y: 91, distance: 12.8
click at [832, 91] on div "# vqsviieg Offline" at bounding box center [851, 84] width 103 height 15
drag, startPoint x: 839, startPoint y: 85, endPoint x: 802, endPoint y: 84, distance: 36.8
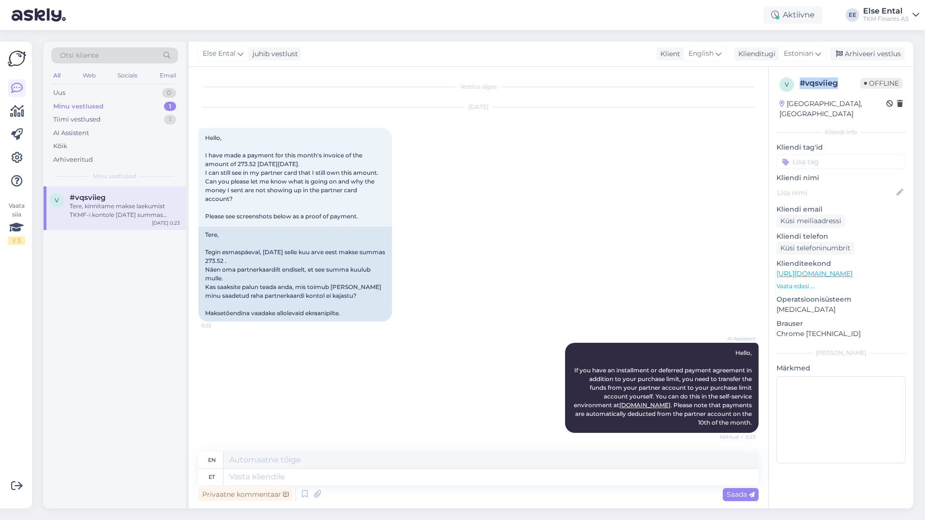
click at [802, 84] on div "# vqsviieg" at bounding box center [830, 83] width 60 height 12
copy div "# vqsviieg"
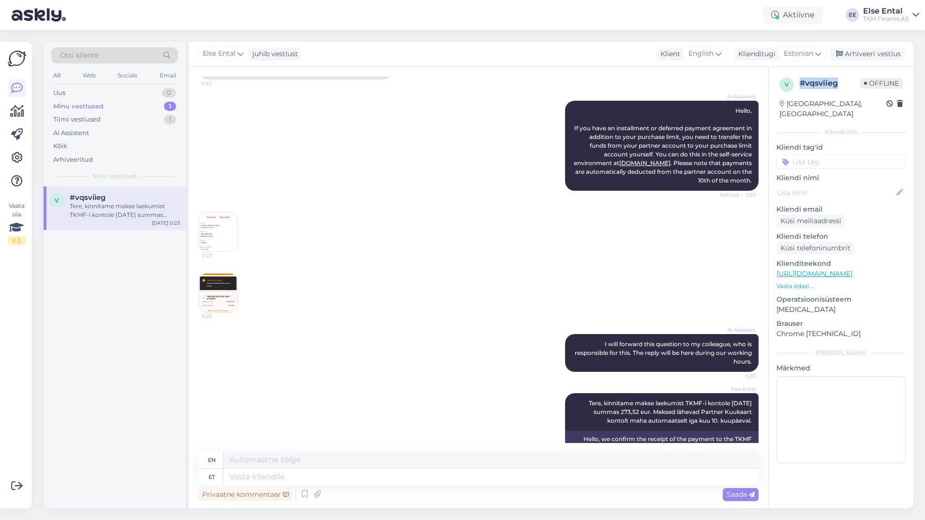
scroll to position [283, 0]
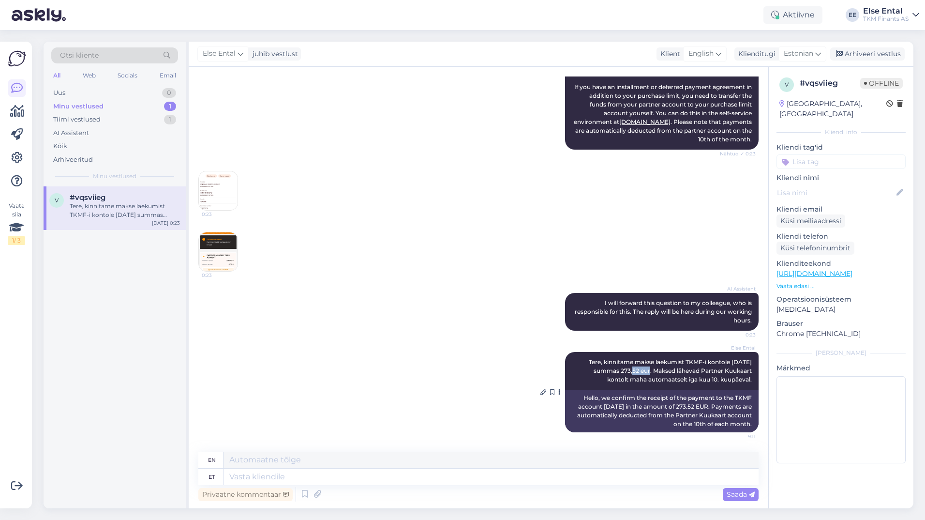
drag, startPoint x: 612, startPoint y: 370, endPoint x: 628, endPoint y: 372, distance: 17.0
click at [628, 372] on span "Tere, kinnitame makse laekumist TKMF-i kontole [DATE] summas 273,52 eur. Maksed…" at bounding box center [671, 370] width 164 height 25
copy span "273,52"
click at [463, 478] on textarea at bounding box center [491, 476] width 535 height 16
click at [870, 53] on div "Arhiveeri vestlus" at bounding box center [867, 53] width 75 height 13
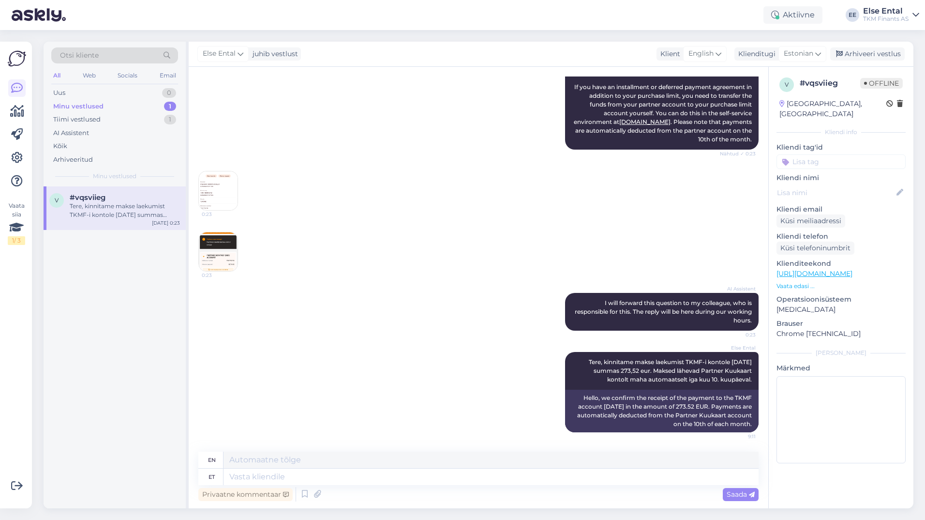
scroll to position [273, 0]
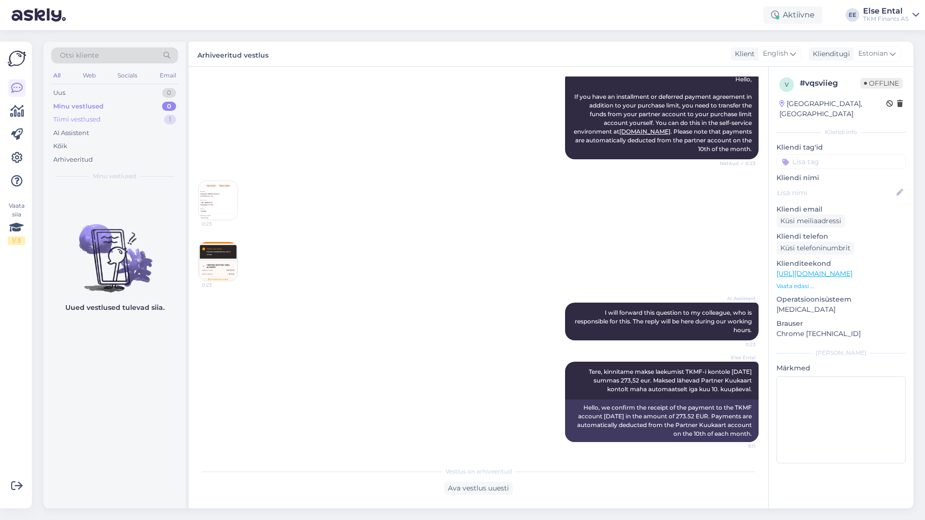
click at [92, 120] on div "Tiimi vestlused" at bounding box center [76, 120] width 47 height 10
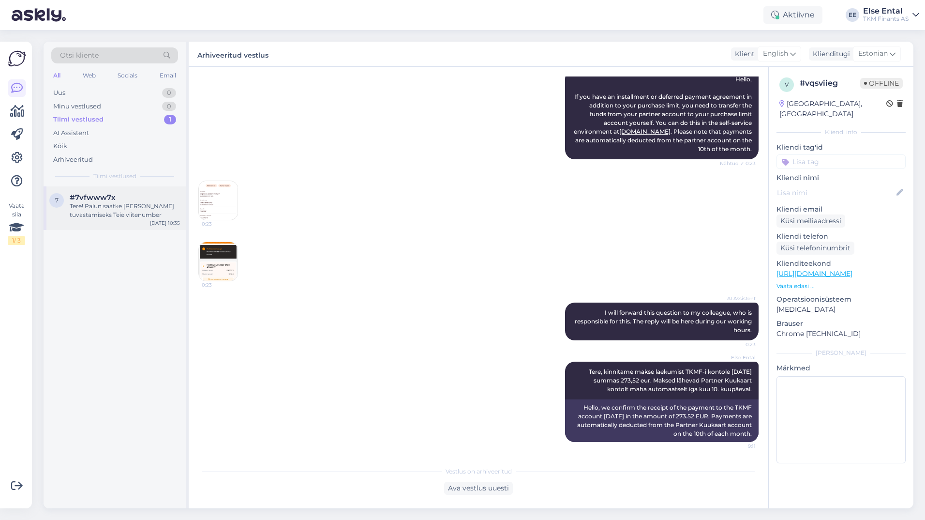
click at [122, 197] on div "#7vfwww7x" at bounding box center [125, 197] width 110 height 9
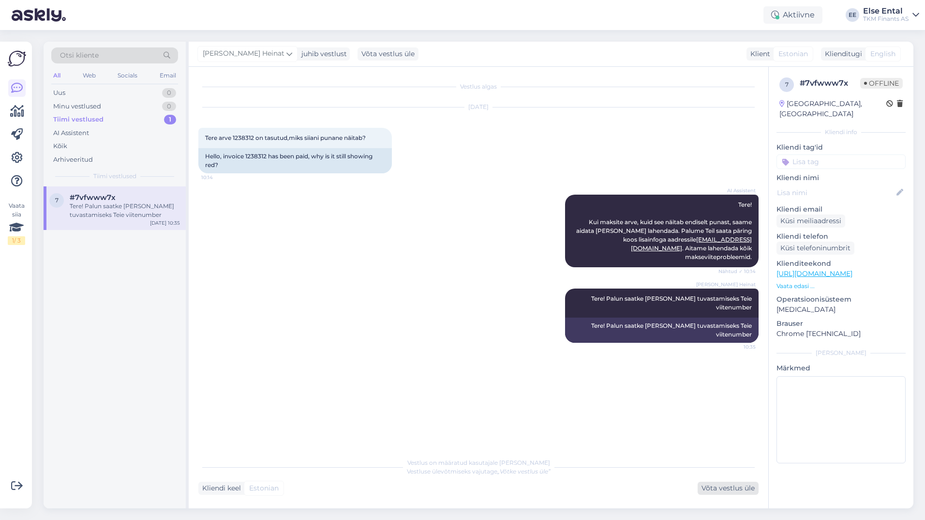
click at [732, 486] on div "Võta vestlus üle" at bounding box center [728, 487] width 61 height 13
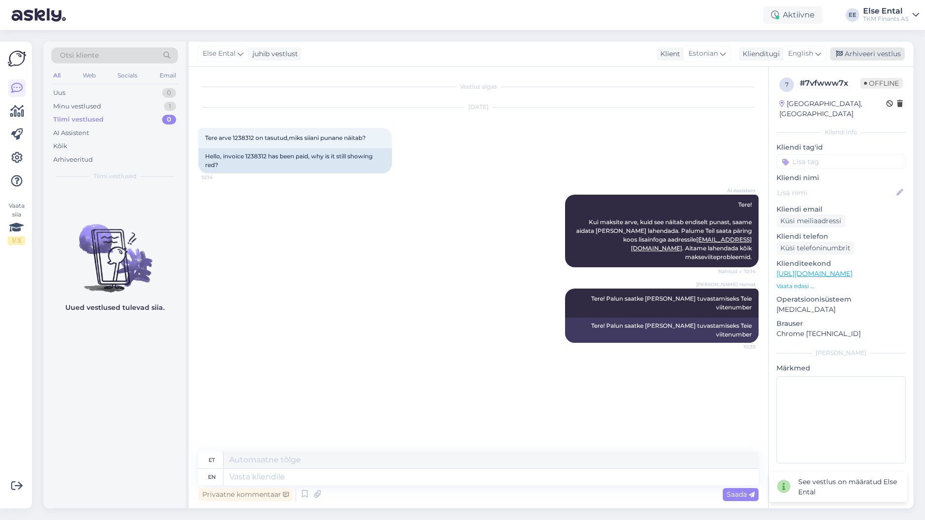
click at [853, 55] on div "Arhiveeri vestlus" at bounding box center [867, 53] width 75 height 13
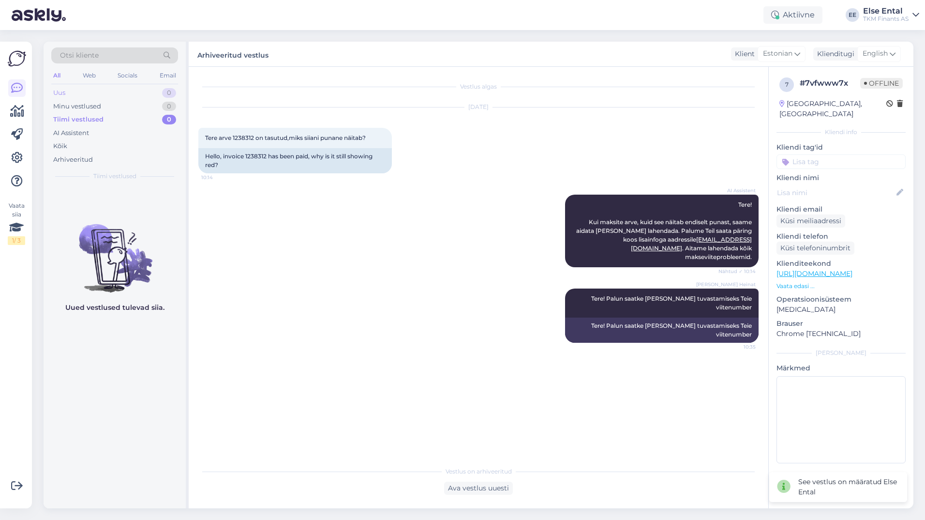
click at [88, 91] on div "Uus 0" at bounding box center [114, 93] width 127 height 14
click at [74, 105] on div "Minu vestlused" at bounding box center [77, 107] width 48 height 10
click at [70, 132] on div "AI Assistent" at bounding box center [71, 133] width 36 height 10
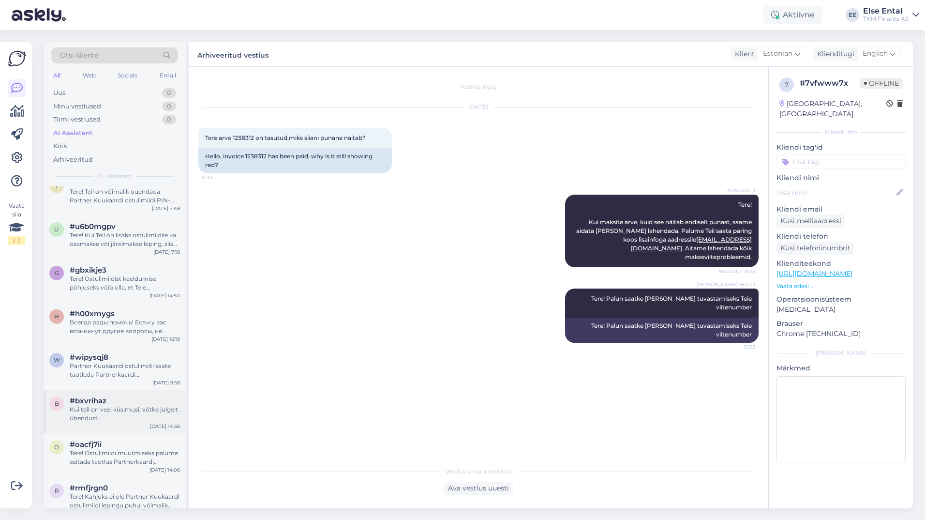
scroll to position [629, 0]
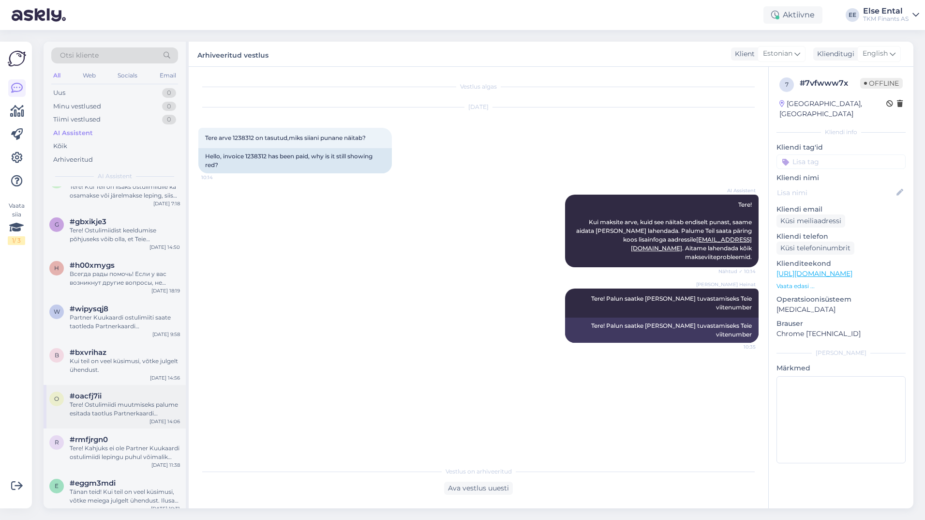
click at [108, 404] on div "Tere! Ostulimiidi muutmiseks palume esitada taotlus Partnerkaardi iseteeninduse…" at bounding box center [125, 408] width 110 height 17
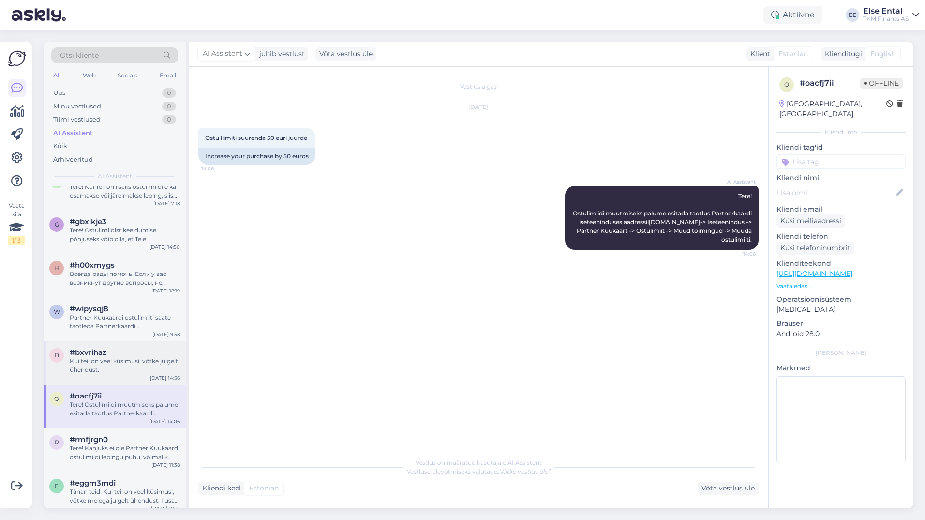
click at [101, 357] on div "Kui teil on veel küsimusi, võtke julgelt ühendust." at bounding box center [125, 365] width 110 height 17
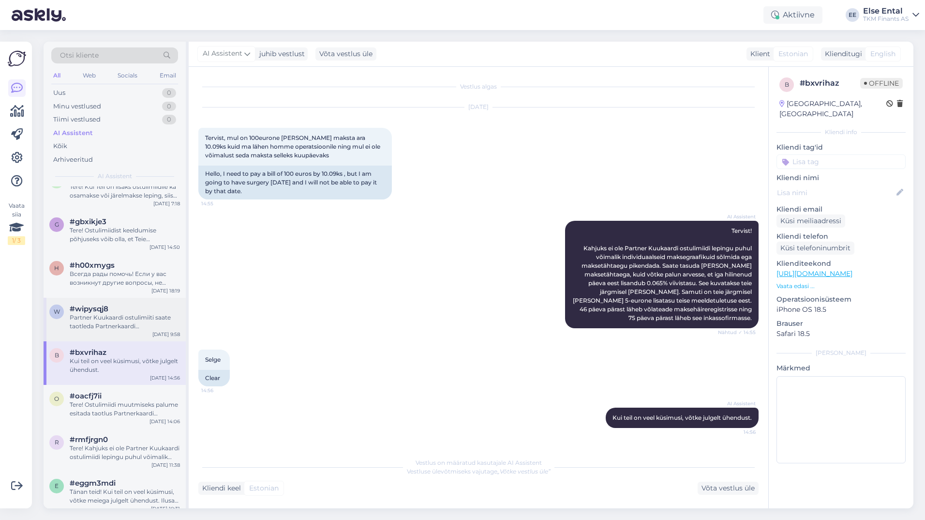
click at [117, 313] on div "Partner Kuukaardi ostulimiiti saate taotleda Partnerkaardi iseteeninduskeskkonn…" at bounding box center [125, 321] width 110 height 17
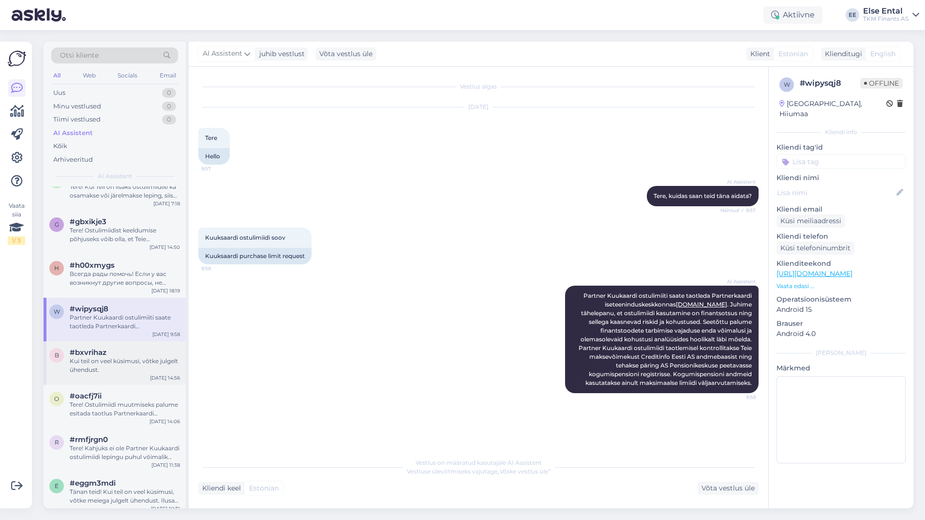
click at [132, 367] on div "Kui teil on veel küsimusi, võtke julgelt ühendust." at bounding box center [125, 365] width 110 height 17
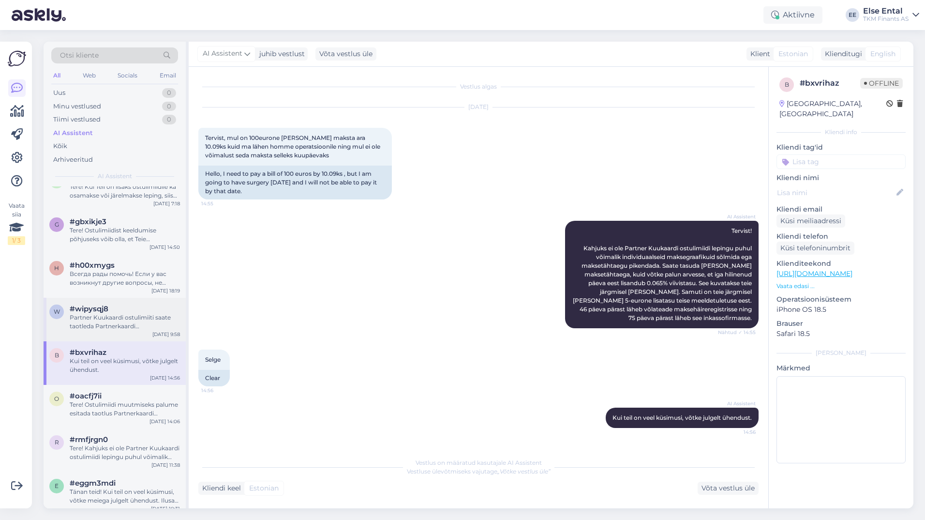
click at [96, 315] on div "Partner Kuukaardi ostulimiiti saate taotleda Partnerkaardi iseteeninduskeskkonn…" at bounding box center [125, 321] width 110 height 17
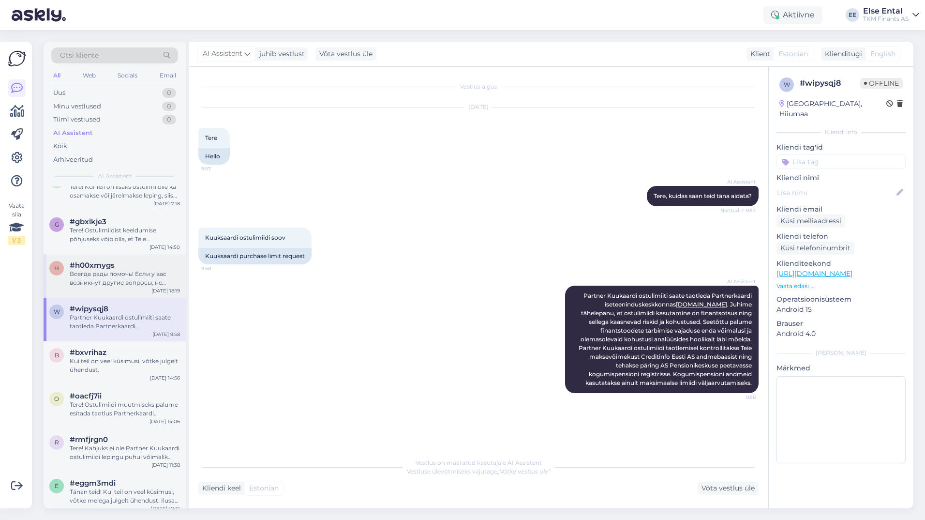
click at [101, 273] on div "Всегда рады помочь! Если у вас возникнут другие вопросы, не стесняйтесь обращат…" at bounding box center [125, 277] width 110 height 17
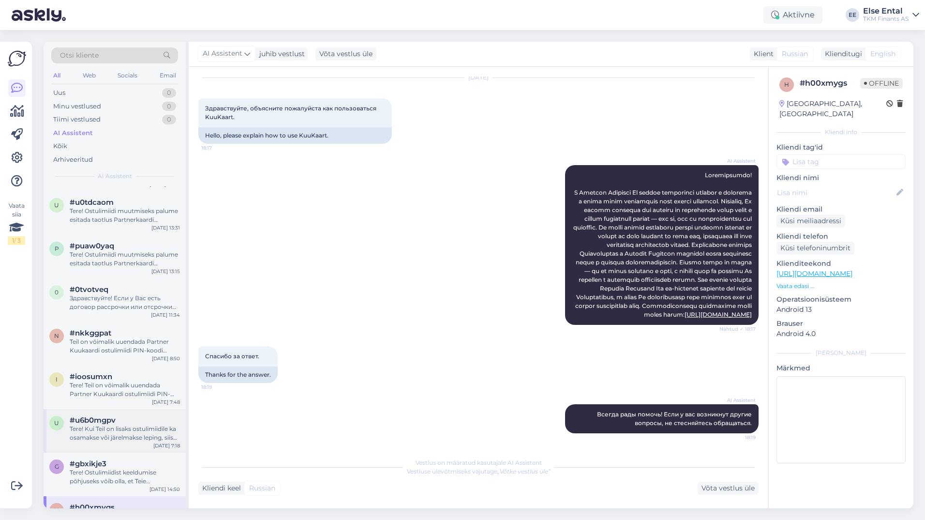
scroll to position [435, 0]
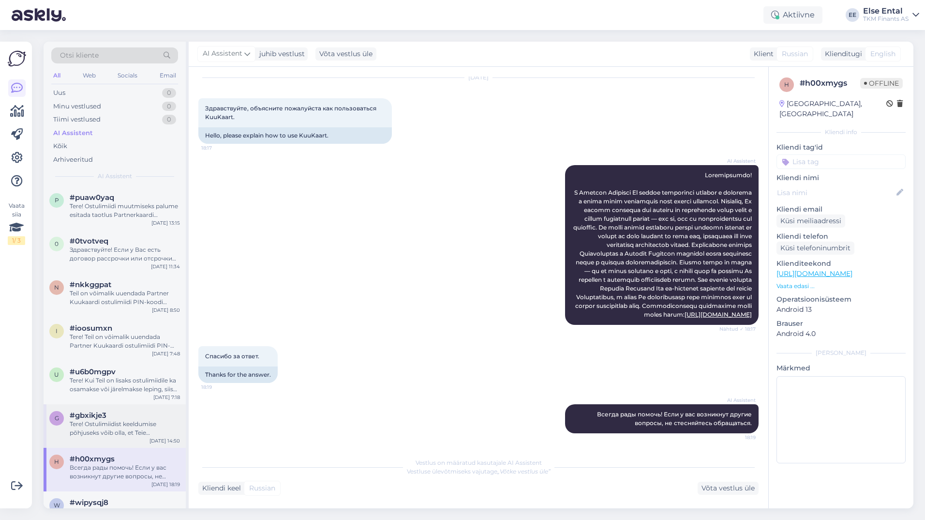
click at [116, 428] on div "Tere! Ostulimiidist keeldumise põhjuseks võib olla, et Teie krediidihinnang ost…" at bounding box center [125, 427] width 110 height 17
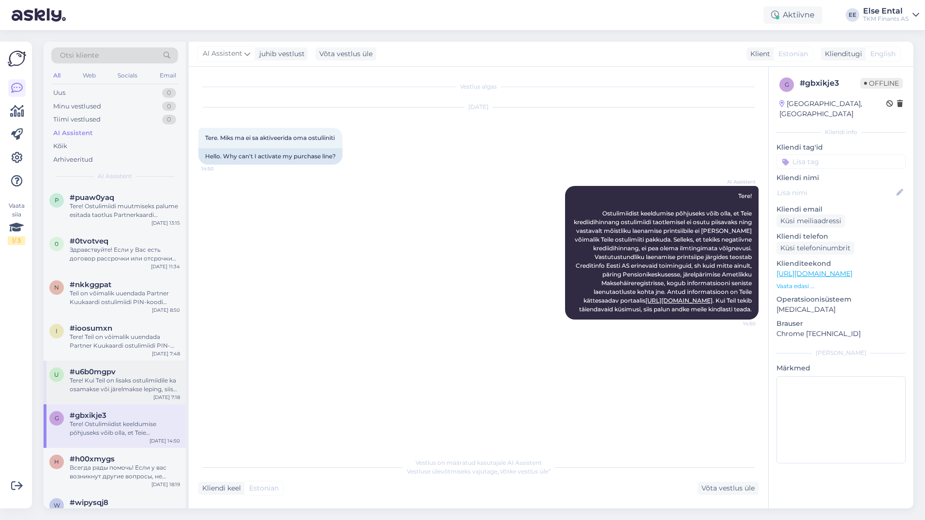
click at [103, 361] on div "u #u6b0mgpv Tere! Kui Teil on lisaks ostulimiidile ka osamakse või järelmakse l…" at bounding box center [115, 382] width 142 height 44
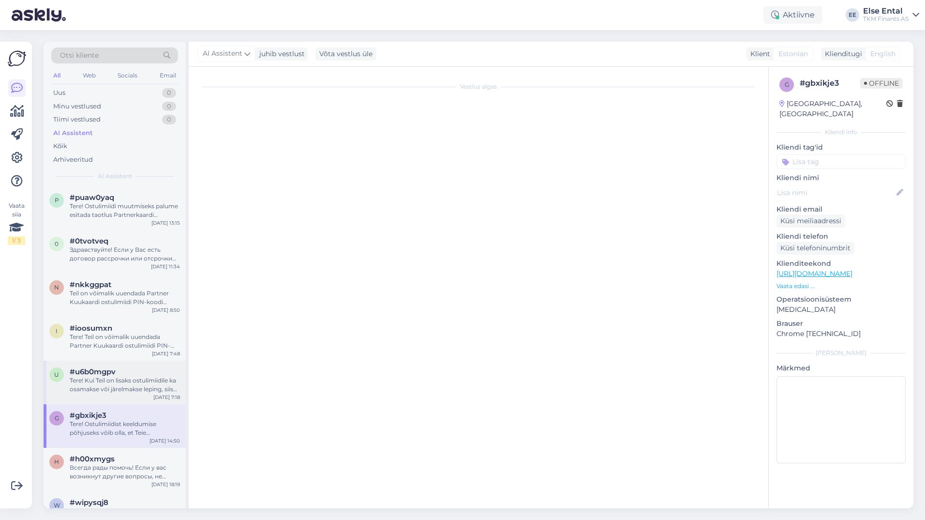
scroll to position [108, 0]
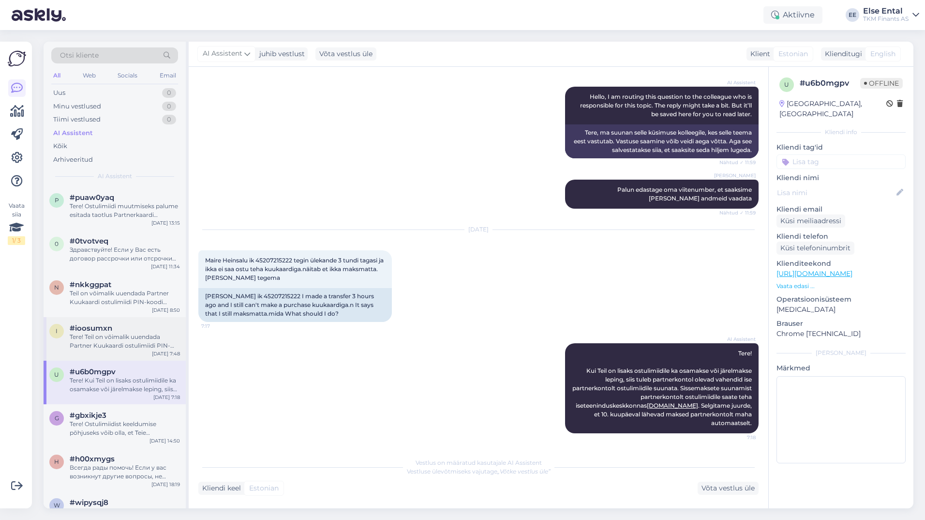
click at [103, 339] on div "Tere! Teil on võimalik uuendada Partner Kuukaardi ostulimiidi PIN-koodi Partner…" at bounding box center [125, 340] width 110 height 17
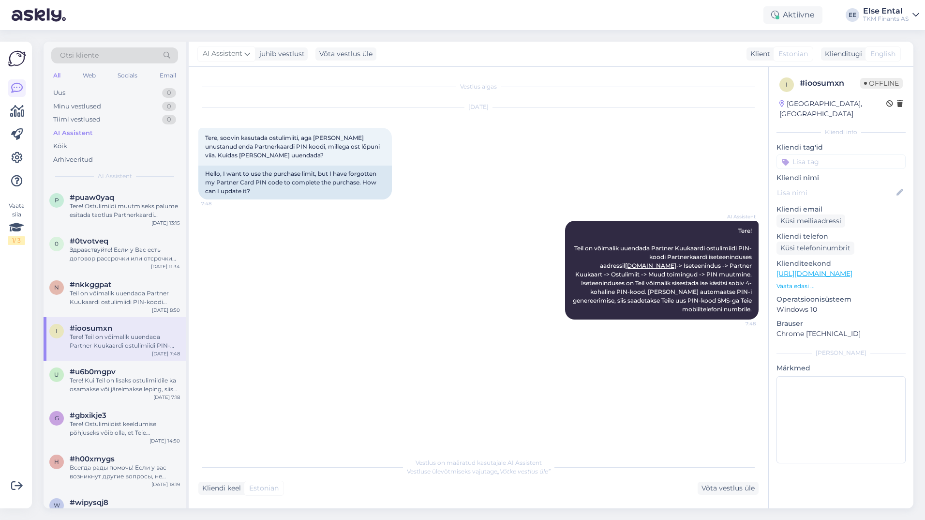
scroll to position [0, 0]
click at [116, 306] on div "Teil on võimalik uuendada Partner Kuukaardi ostulimiidi PIN-koodi Partnerkaardi…" at bounding box center [125, 297] width 110 height 17
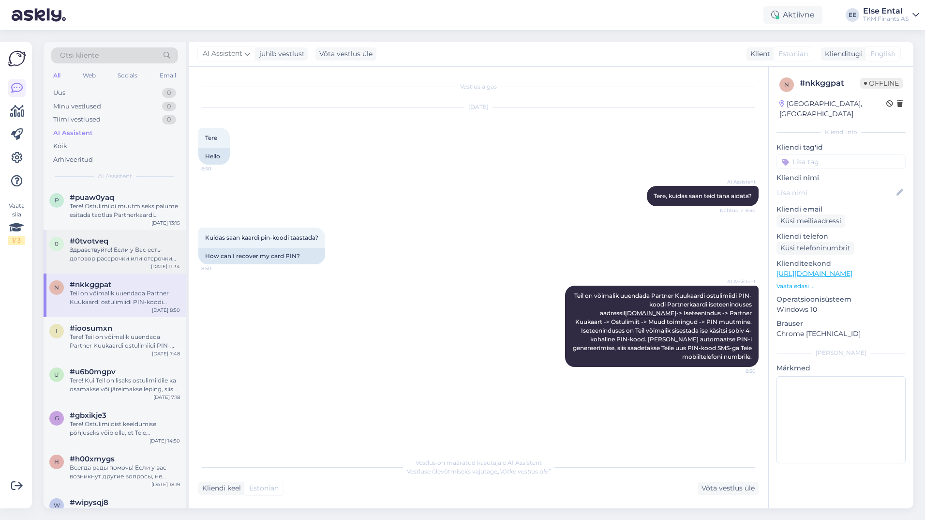
click at [113, 249] on div "Здравствуйте! Если у Вас есть договор рассрочки или отсрочки платежа в дополнен…" at bounding box center [125, 253] width 110 height 17
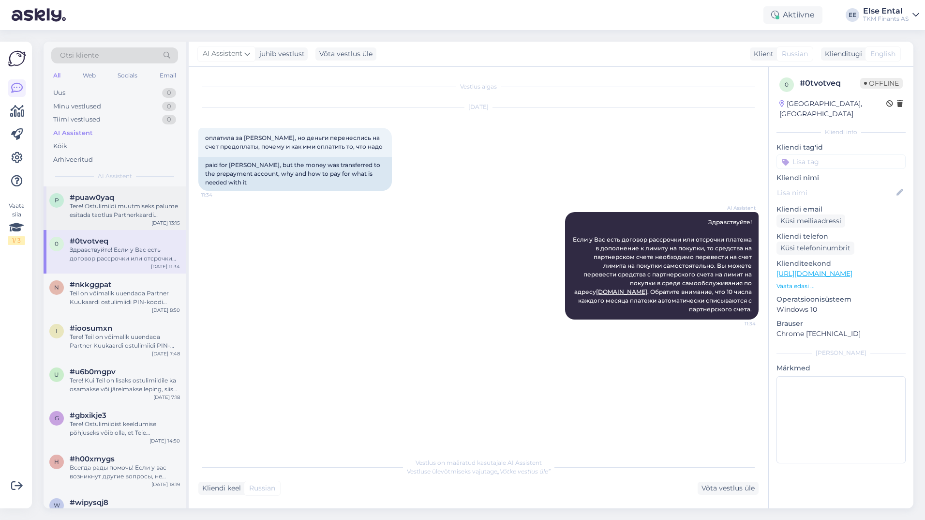
click at [103, 209] on div "Tere! Ostulimiidi muutmiseks palume esitada taotlus Partnerkaardi iseteeninduse…" at bounding box center [125, 210] width 110 height 17
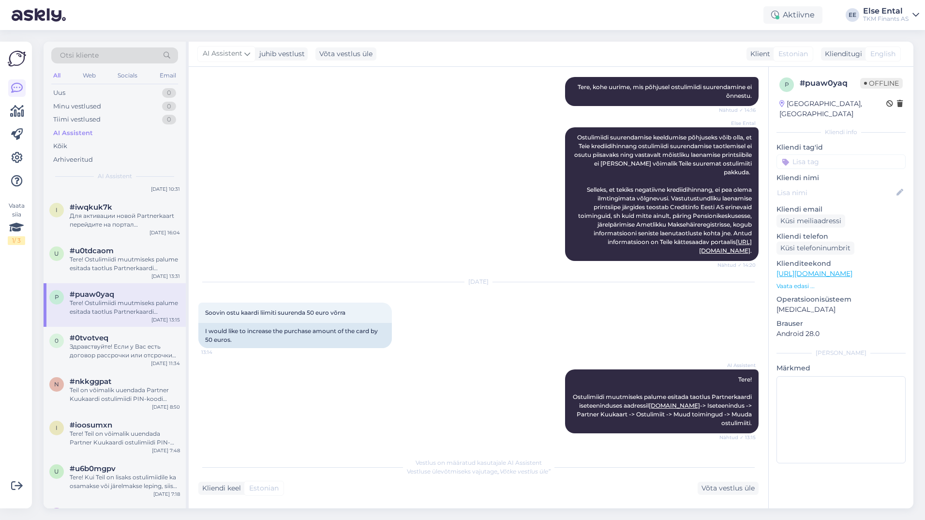
scroll to position [290, 0]
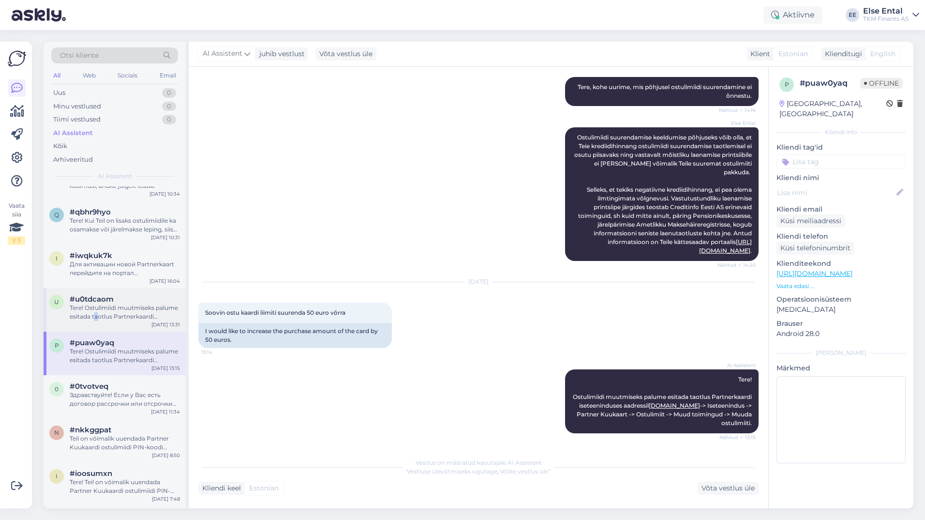
click at [96, 316] on div "Tere! Ostulimiidi muutmiseks palume esitada taotlus Partnerkaardi iseteeninduse…" at bounding box center [125, 311] width 110 height 17
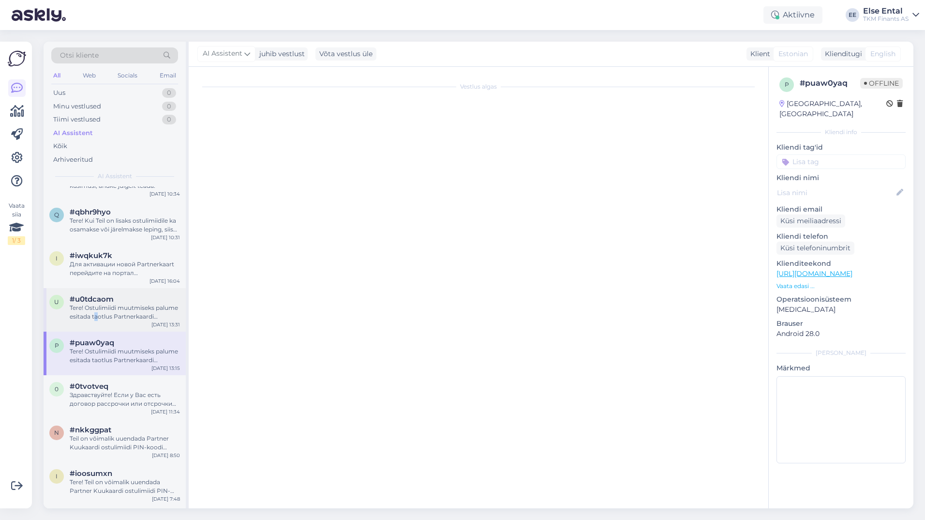
scroll to position [0, 0]
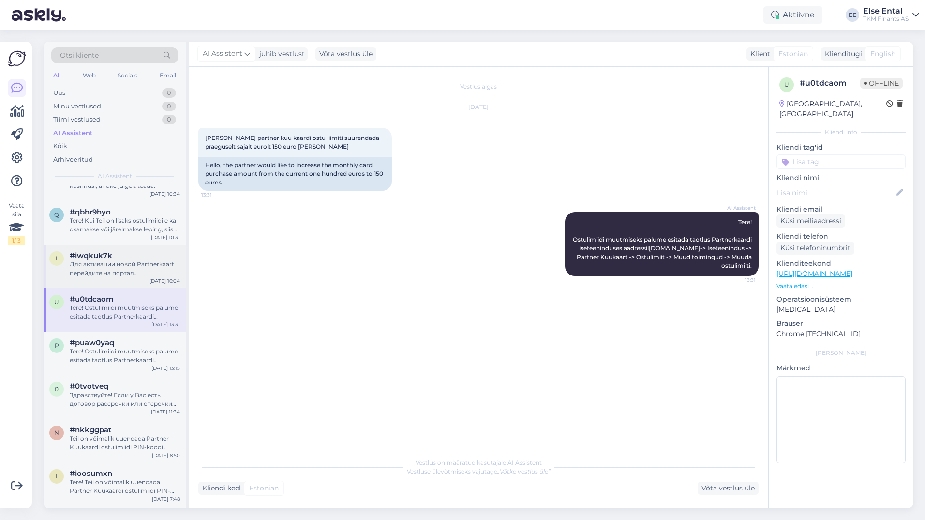
click at [113, 274] on div "Для активации новой Partnerkaart перейдите на портал самообслуживания Partnerka…" at bounding box center [125, 268] width 110 height 17
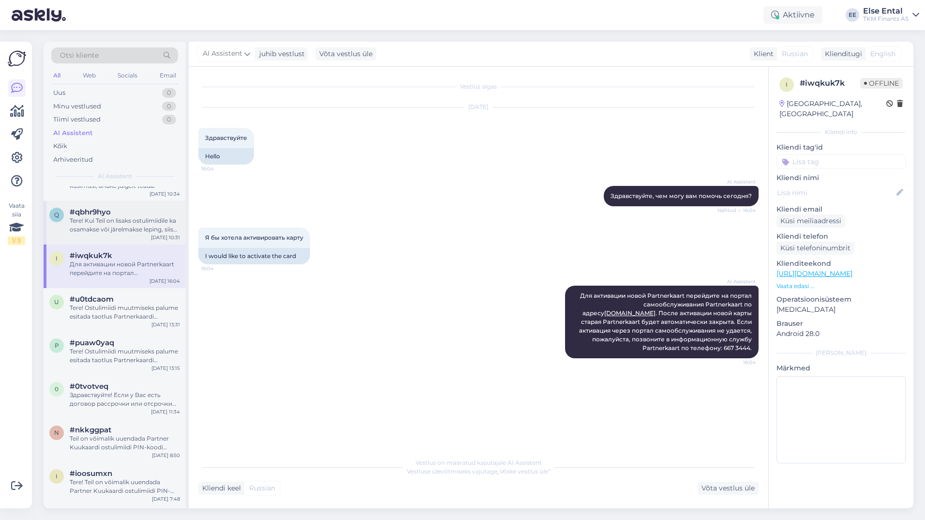
scroll to position [194, 0]
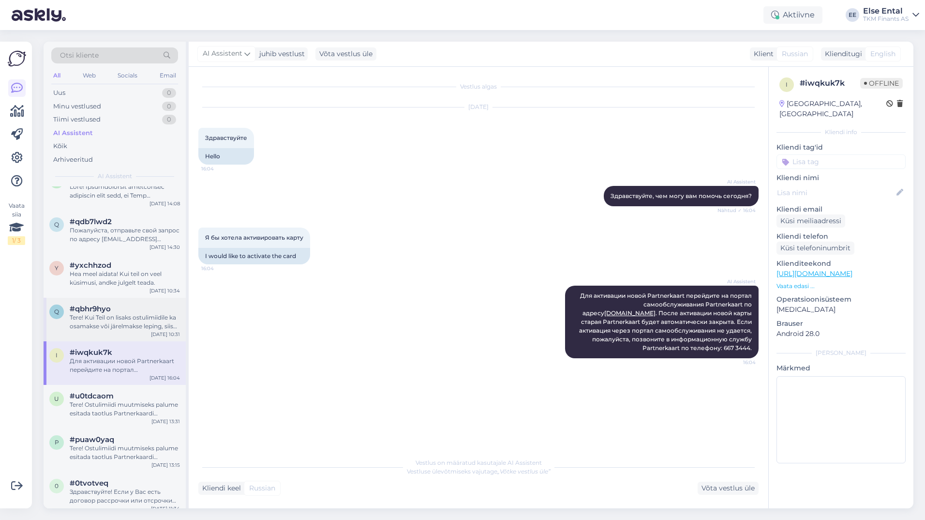
click at [120, 315] on div "Tere! Kui Teil on lisaks ostulimiidile ka osamakse või järelmakse leping, siis …" at bounding box center [125, 321] width 110 height 17
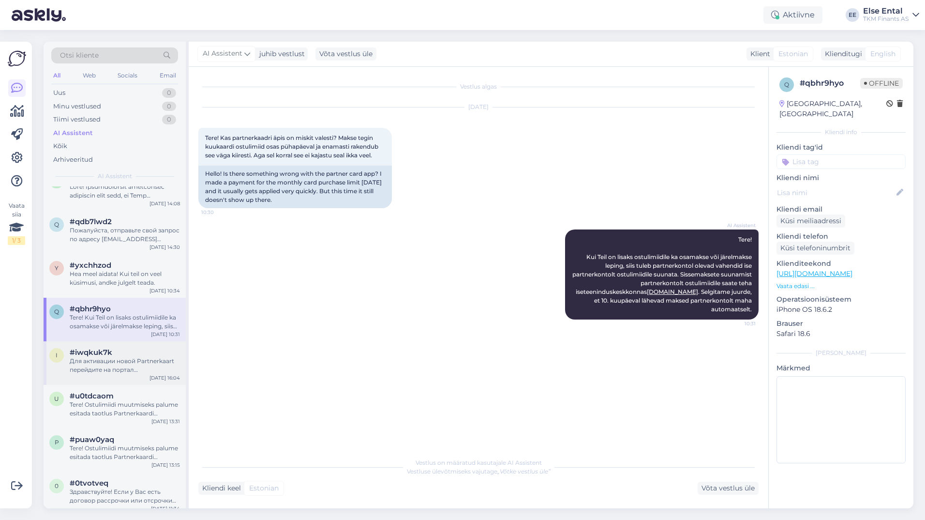
click at [96, 354] on span "#iwqkuk7k" at bounding box center [91, 352] width 43 height 9
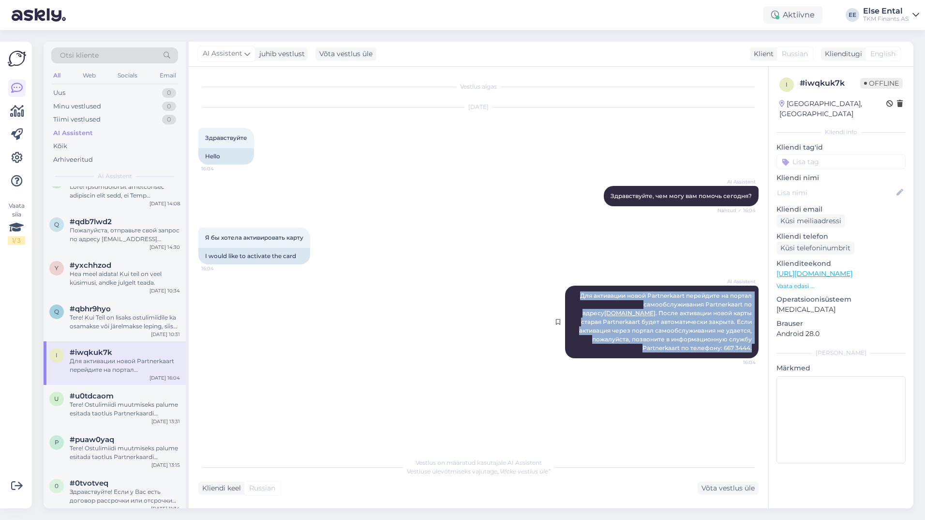
drag, startPoint x: 753, startPoint y: 349, endPoint x: 577, endPoint y: 297, distance: 183.2
click at [578, 296] on div "AI Assistent Для активации новой Partnerkaart перейдите на портал самообслужива…" at bounding box center [662, 321] width 194 height 73
copy span "Для активации новой Partnerkaart перейдите на портал самообслуживания Partnerka…"
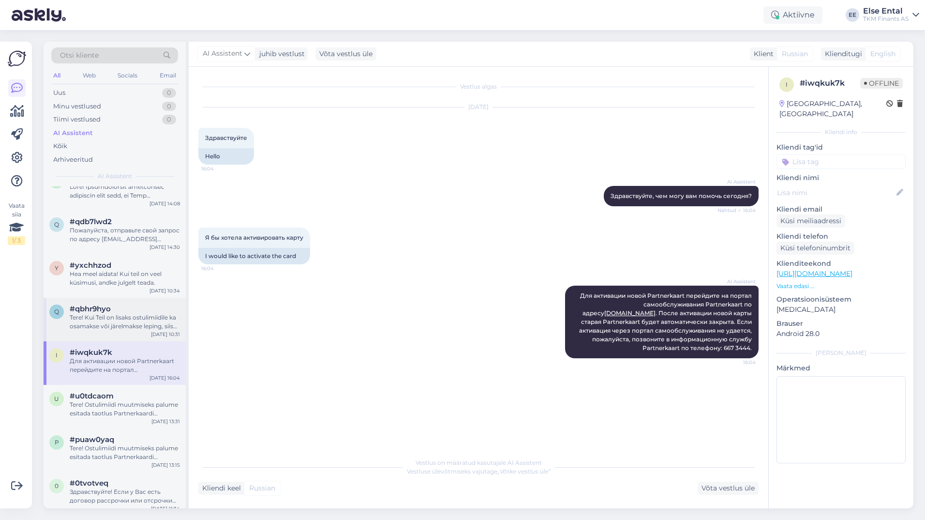
click at [95, 331] on div "q #qbhr9hyo Tere! Kui Teil on lisaks ostulimiidile ka osamakse või järelmakse l…" at bounding box center [115, 320] width 142 height 44
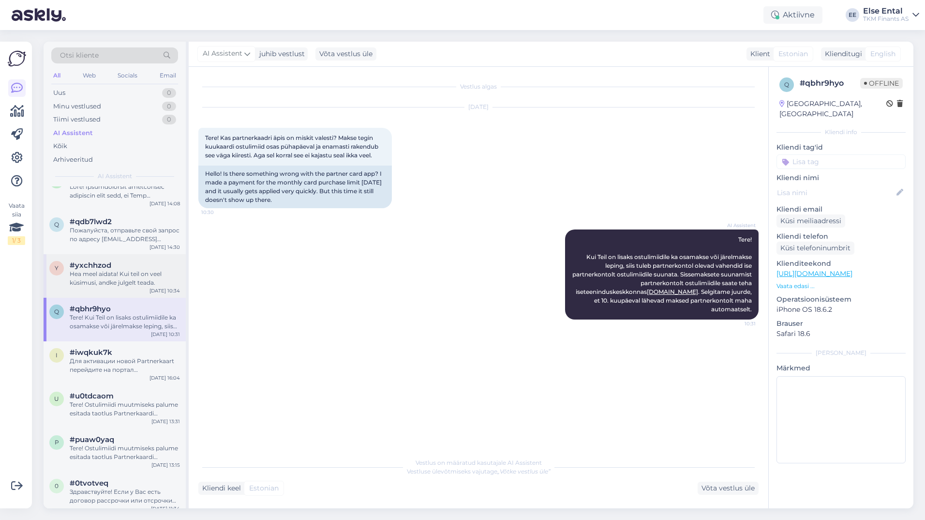
click at [144, 283] on div "Hea meel aidata! Kui teil on veel küsimusi, andke julgelt teada." at bounding box center [125, 277] width 110 height 17
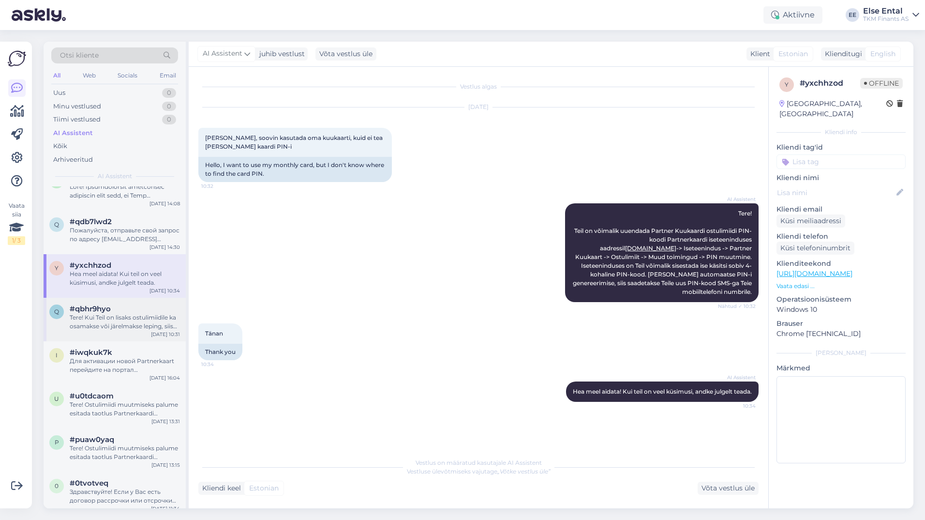
click at [119, 311] on div "#qbhr9hyo" at bounding box center [125, 308] width 110 height 9
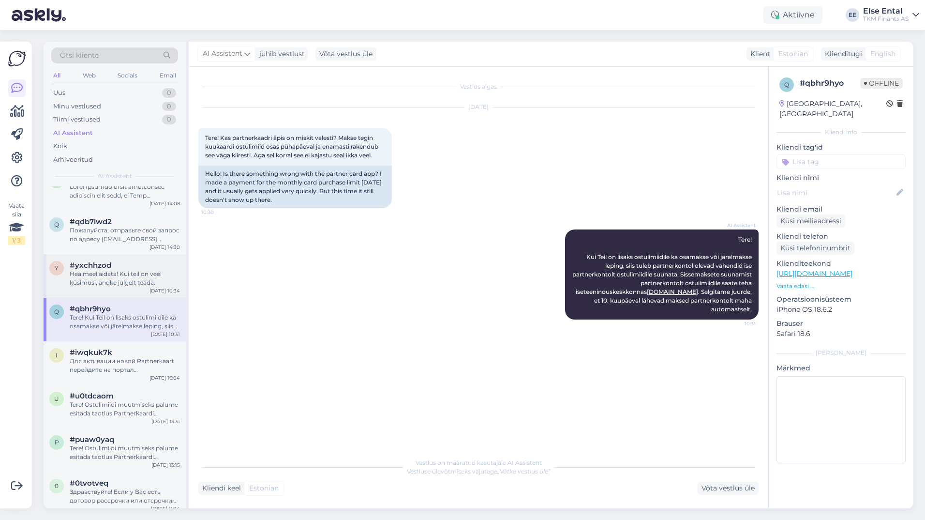
click at [101, 277] on div "Hea meel aidata! Kui teil on veel küsimusi, andke julgelt teada." at bounding box center [125, 277] width 110 height 17
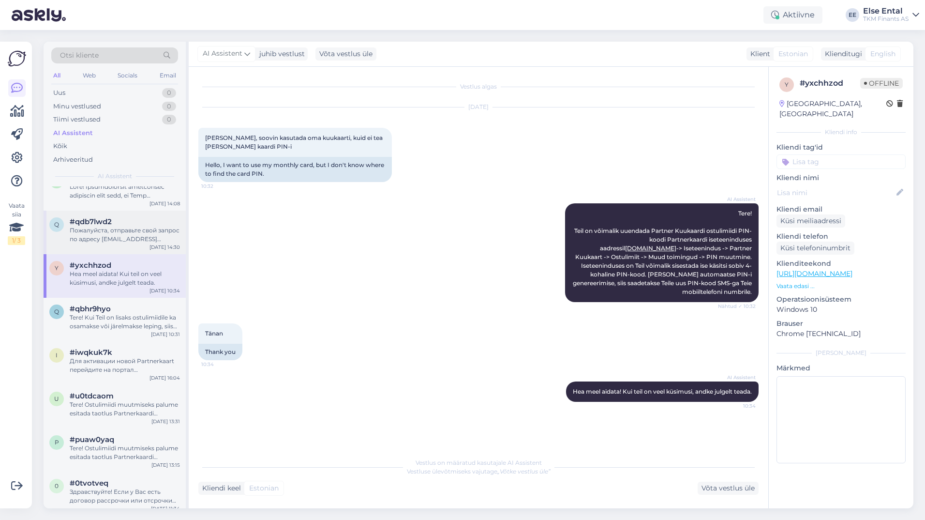
click at [85, 229] on div "Пожалуйста, отправьте свой запрос по адресу [EMAIL_ADDRESS][DOMAIN_NAME]." at bounding box center [125, 234] width 110 height 17
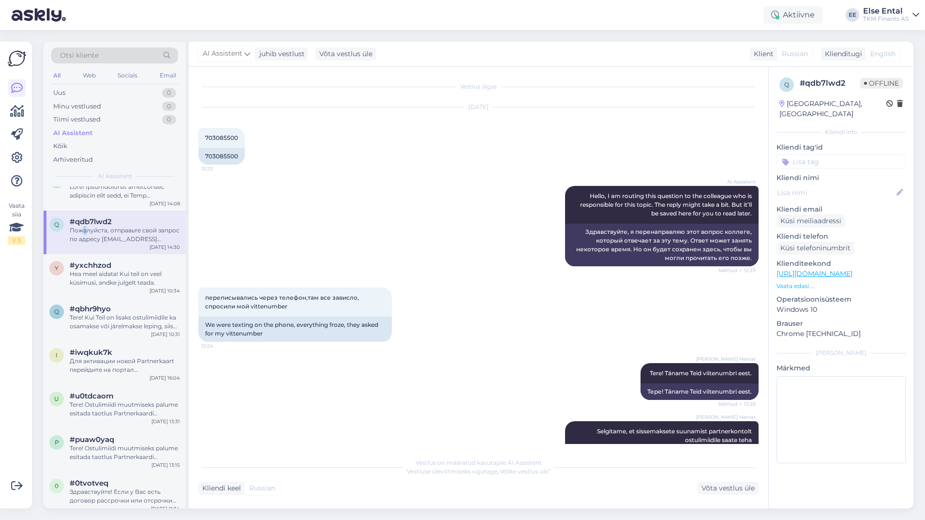
scroll to position [2841, 0]
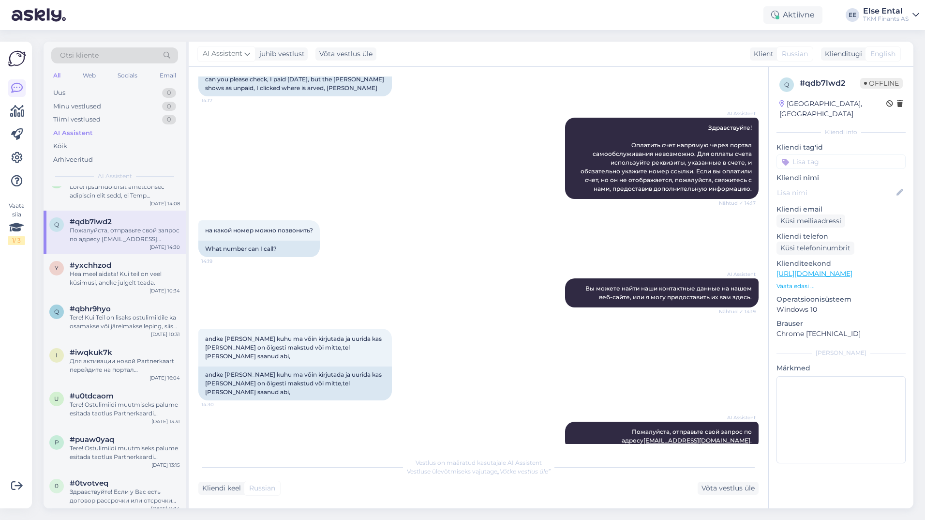
click at [133, 236] on div "Пожалуйста, отправьте свой запрос по адресу [EMAIL_ADDRESS][DOMAIN_NAME]." at bounding box center [125, 234] width 110 height 17
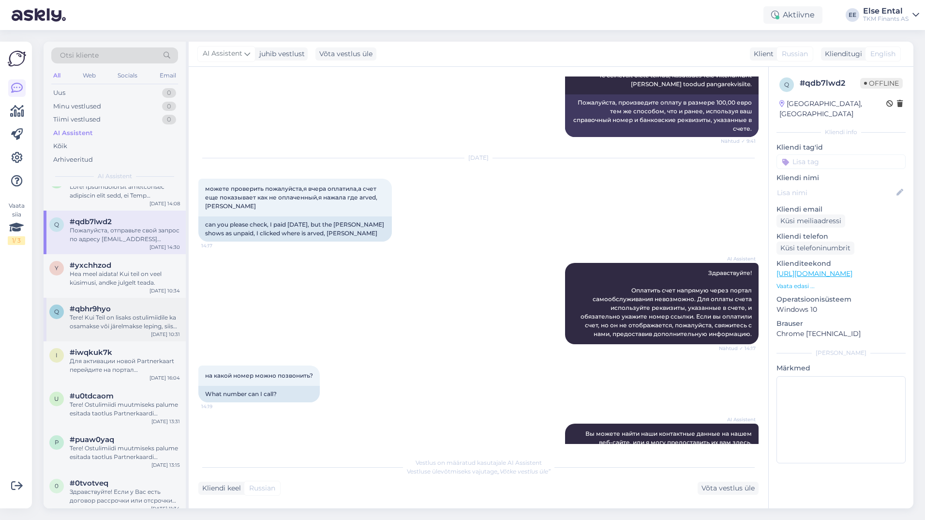
scroll to position [97, 0]
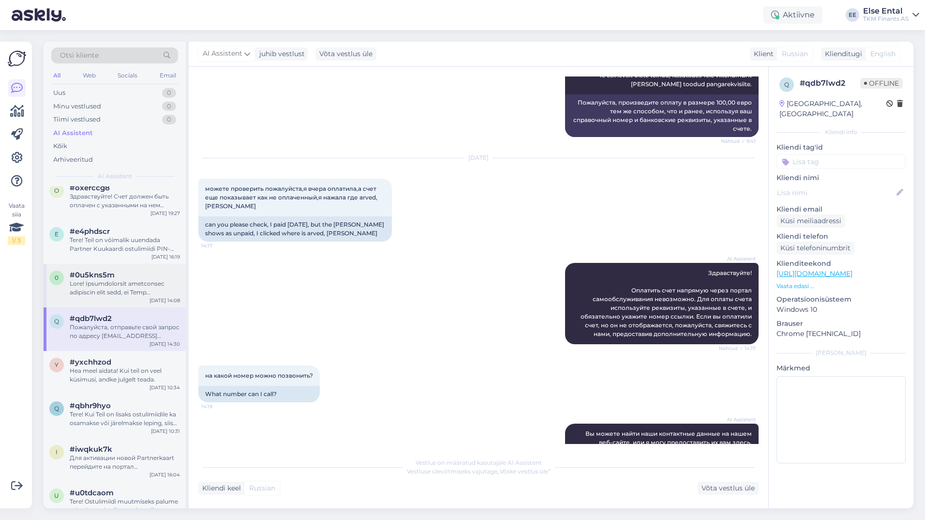
click at [120, 288] on div at bounding box center [125, 287] width 110 height 17
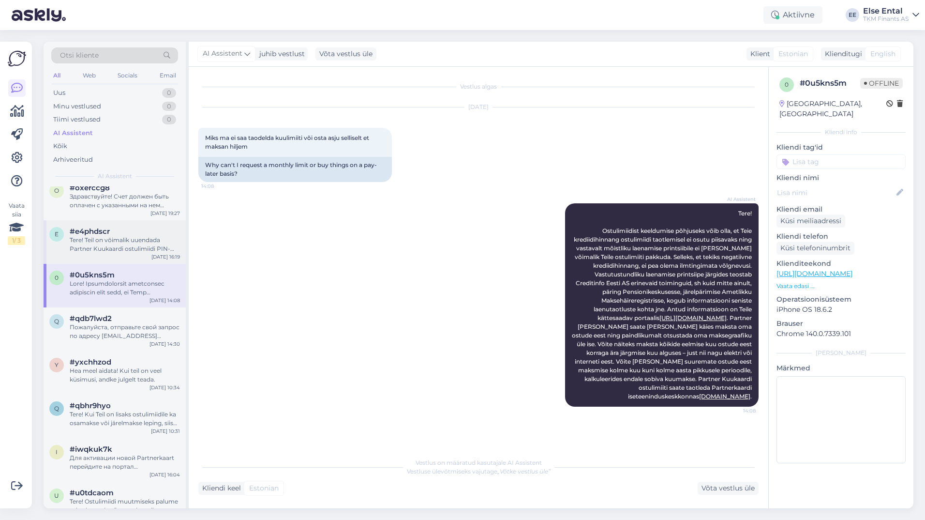
click at [99, 242] on div "Tere! Teil on võimalik uuendada Partner Kuukaardi ostulimiidi PIN-koodi Partner…" at bounding box center [125, 244] width 110 height 17
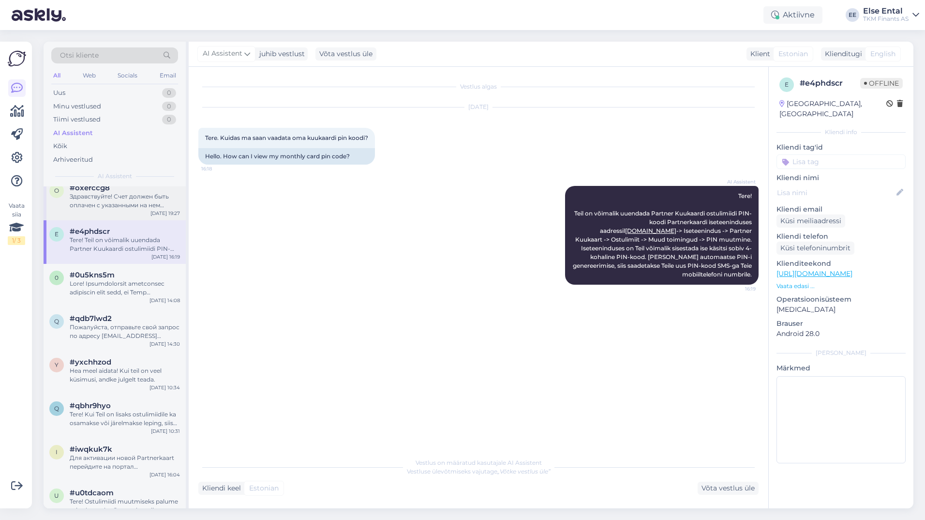
click at [105, 204] on div "Здравствуйте! Счет должен быть оплачен с указанными на нем реквизитами и в срок…" at bounding box center [125, 200] width 110 height 17
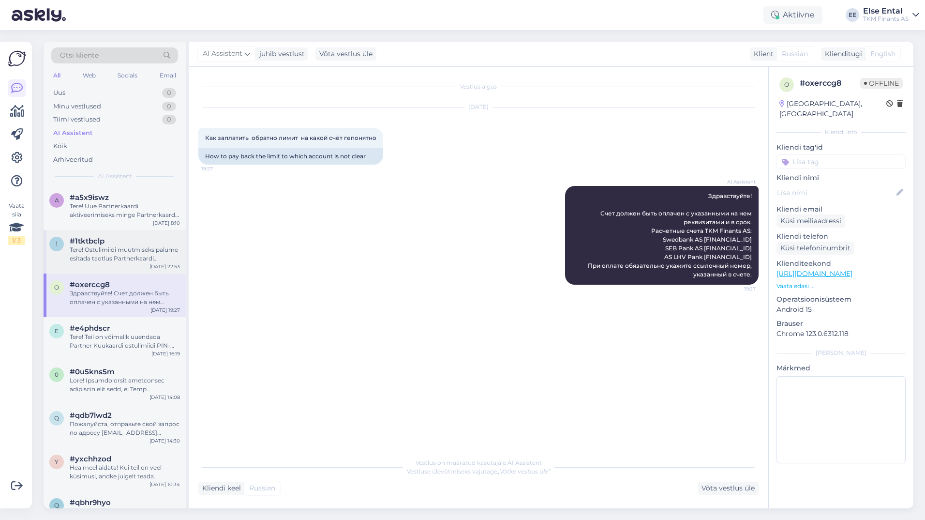
click at [100, 240] on span "#1tktbclp" at bounding box center [87, 241] width 35 height 9
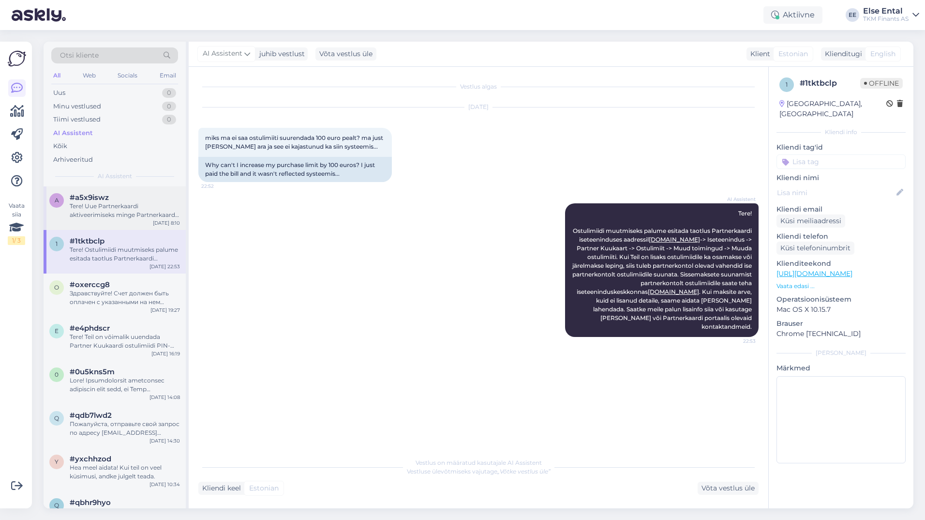
click at [111, 203] on div "Tere! Uue Partnerkaardi aktiveerimiseks minge Partnerkaardi iseteenindusportaal…" at bounding box center [125, 210] width 110 height 17
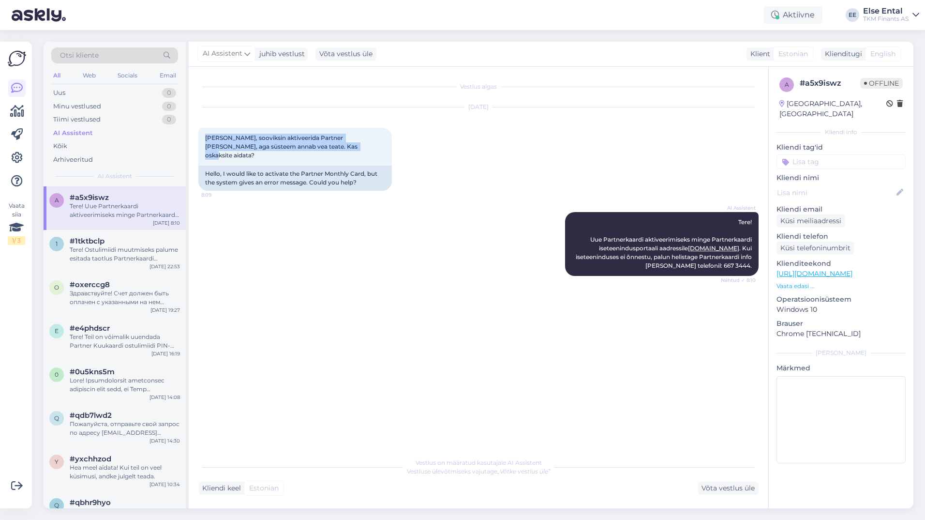
drag, startPoint x: 333, startPoint y: 149, endPoint x: 190, endPoint y: 139, distance: 143.6
click at [190, 139] on div "Vestlus algas [DATE] Tere, sooviksin aktiveerida Partner Kuukaardi, aga süsteem…" at bounding box center [479, 287] width 580 height 441
click at [325, 152] on div "[PERSON_NAME], sooviksin aktiveerida Partner [PERSON_NAME], aga süsteem annab v…" at bounding box center [295, 147] width 194 height 38
click at [318, 149] on div "[PERSON_NAME], sooviksin aktiveerida Partner [PERSON_NAME], aga süsteem annab v…" at bounding box center [295, 147] width 194 height 38
drag, startPoint x: 844, startPoint y: 85, endPoint x: 801, endPoint y: 86, distance: 43.1
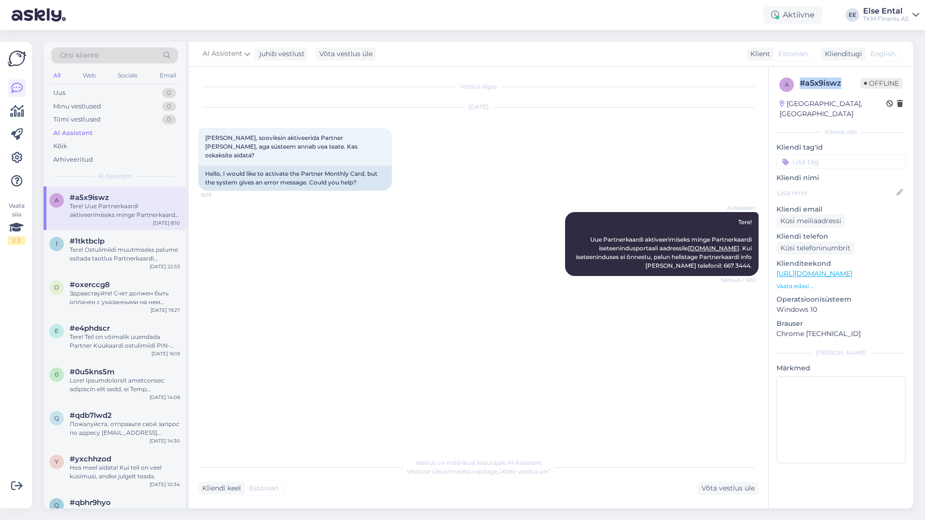
click at [801, 86] on div "# a5x9iswz" at bounding box center [830, 83] width 60 height 12
copy div "# a5x9iswz"
drag, startPoint x: 254, startPoint y: 147, endPoint x: 205, endPoint y: 135, distance: 50.7
click at [205, 135] on span "[PERSON_NAME], sooviksin aktiveerida Partner [PERSON_NAME], aga süsteem annab v…" at bounding box center [282, 146] width 154 height 25
click at [717, 482] on div "Võta vestlus üle" at bounding box center [728, 487] width 61 height 13
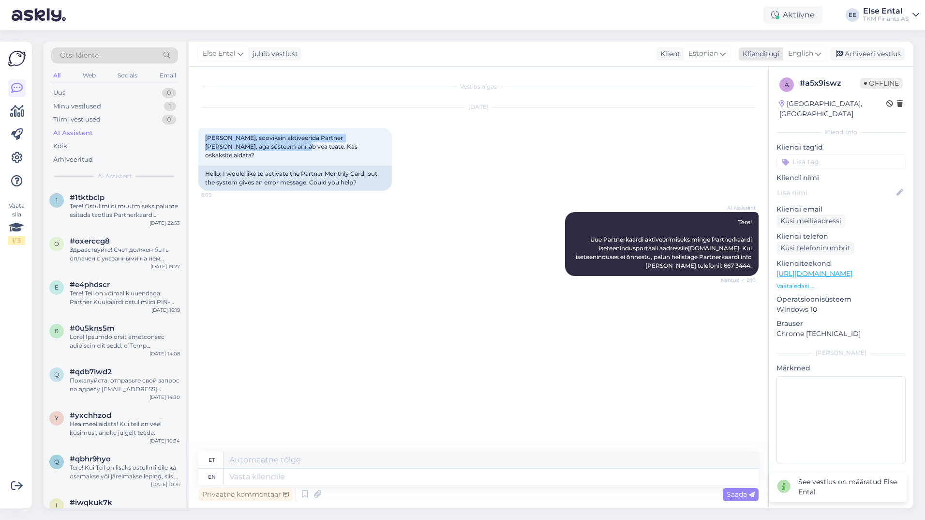
click at [792, 54] on span "English" at bounding box center [800, 53] width 25 height 11
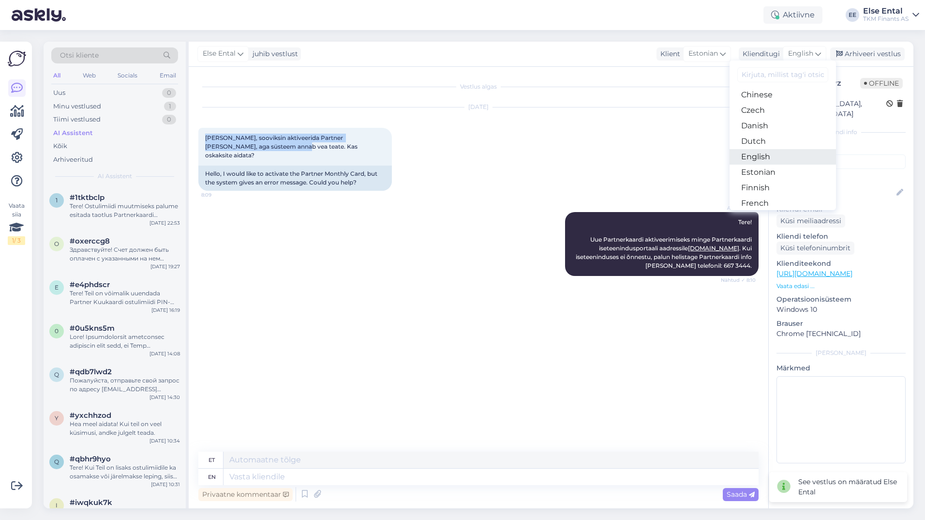
click at [762, 163] on link "English" at bounding box center [783, 156] width 106 height 15
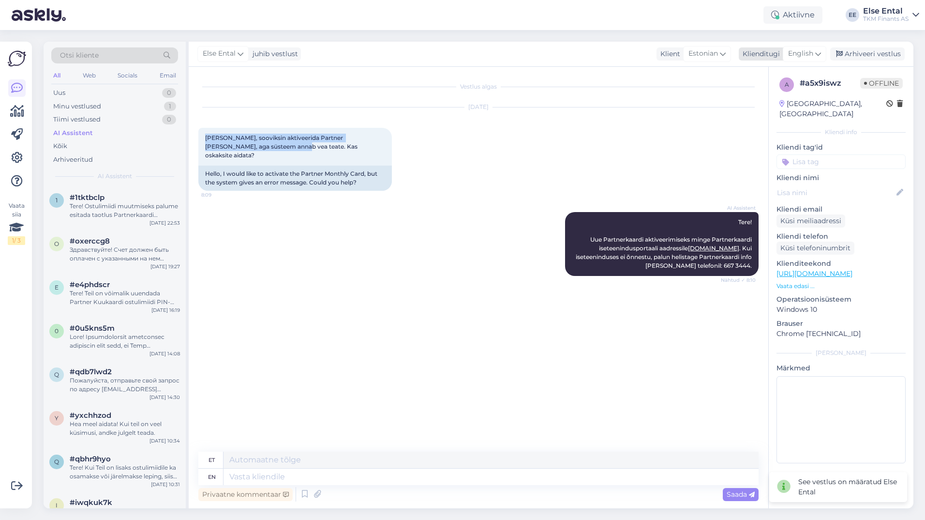
click at [807, 51] on span "English" at bounding box center [800, 53] width 25 height 11
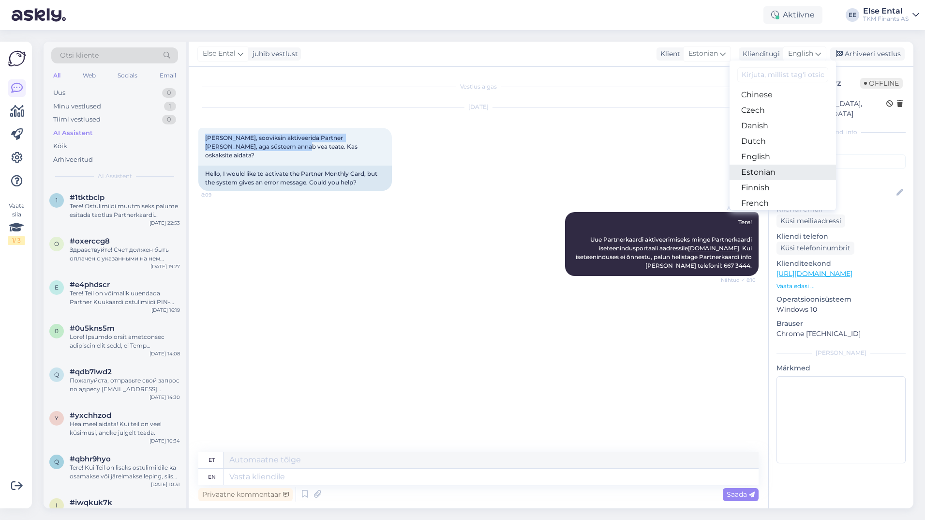
click at [762, 174] on link "Estonian" at bounding box center [783, 171] width 106 height 15
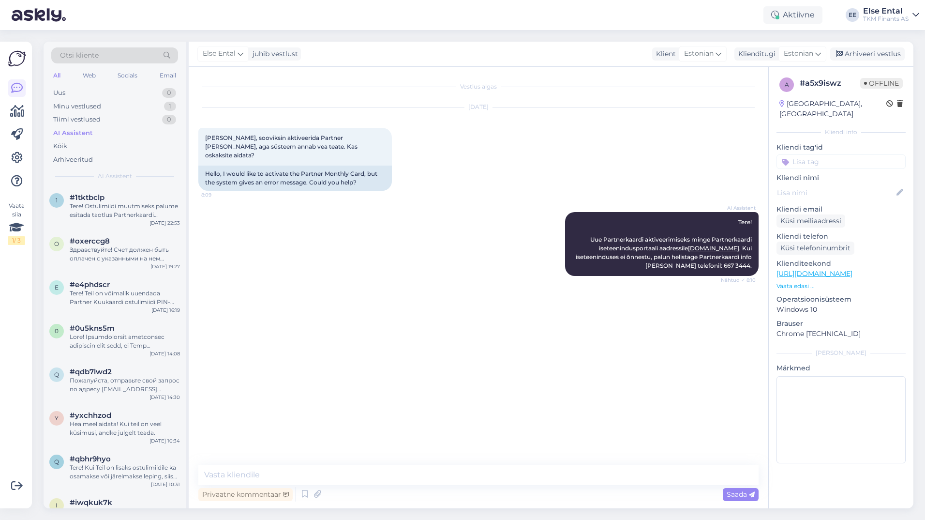
click at [361, 463] on div "Vestlus algas [DATE] Tere, sooviksin aktiveerida Partner Kuukaardi, aga süsteem…" at bounding box center [479, 287] width 580 height 441
click at [336, 472] on textarea at bounding box center [478, 474] width 560 height 20
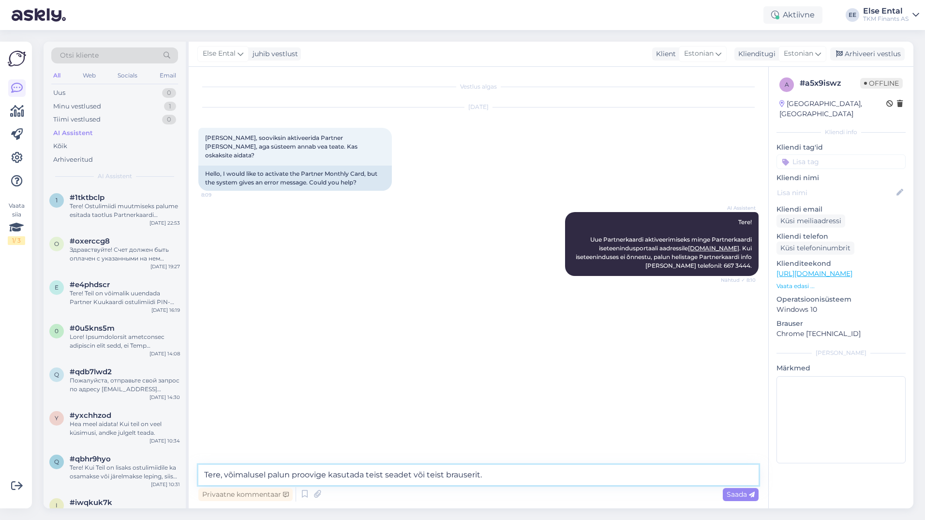
type textarea "Tere, võimalusel palun proovige kasutada teist seadet või teist brauserit."
click at [519, 480] on textarea "Tere, võimalusel palun proovige kasutada teist seadet või teist brauserit." at bounding box center [478, 474] width 560 height 20
click at [519, 471] on textarea "Tere, võimalusel palun proovige kasutada teist seadet või teist brauserit." at bounding box center [478, 474] width 560 height 20
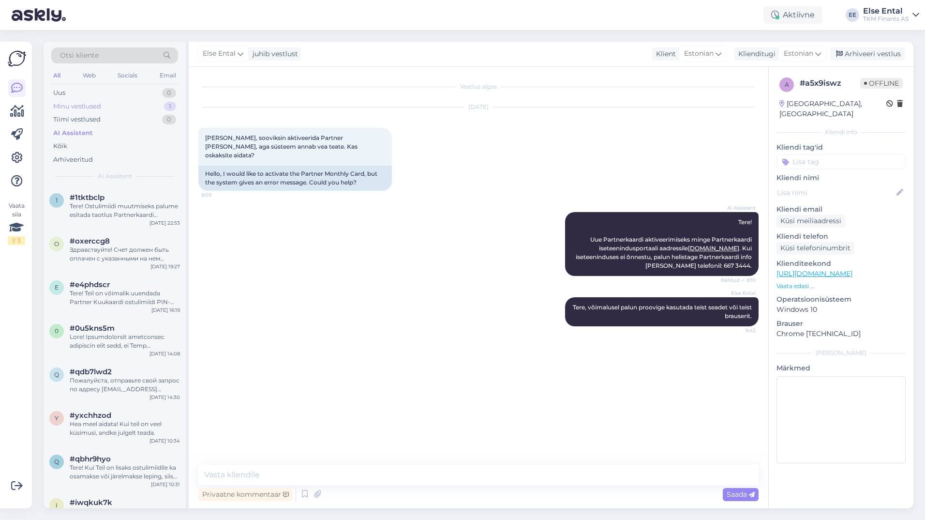
click at [92, 108] on div "Minu vestlused" at bounding box center [77, 107] width 48 height 10
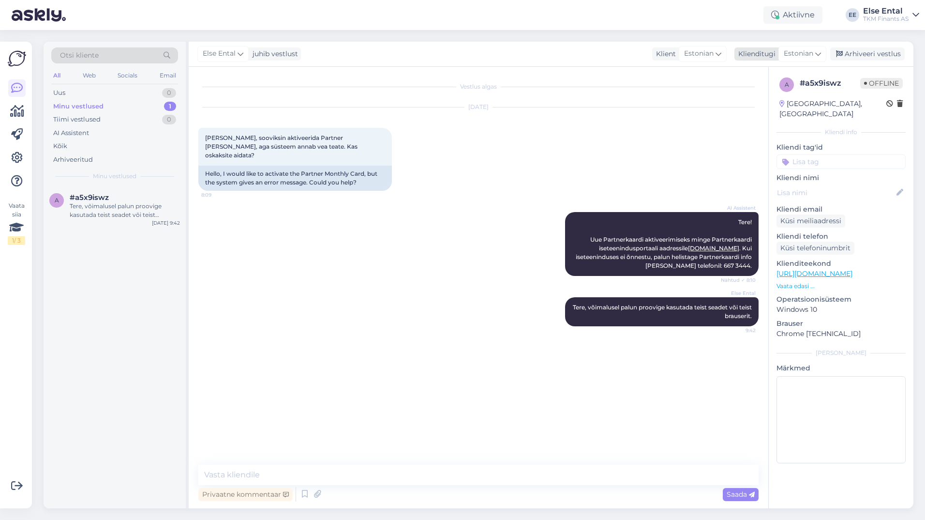
drag, startPoint x: 852, startPoint y: 52, endPoint x: 833, endPoint y: 50, distance: 19.9
click at [853, 52] on div "Arhiveeri vestlus" at bounding box center [867, 53] width 75 height 13
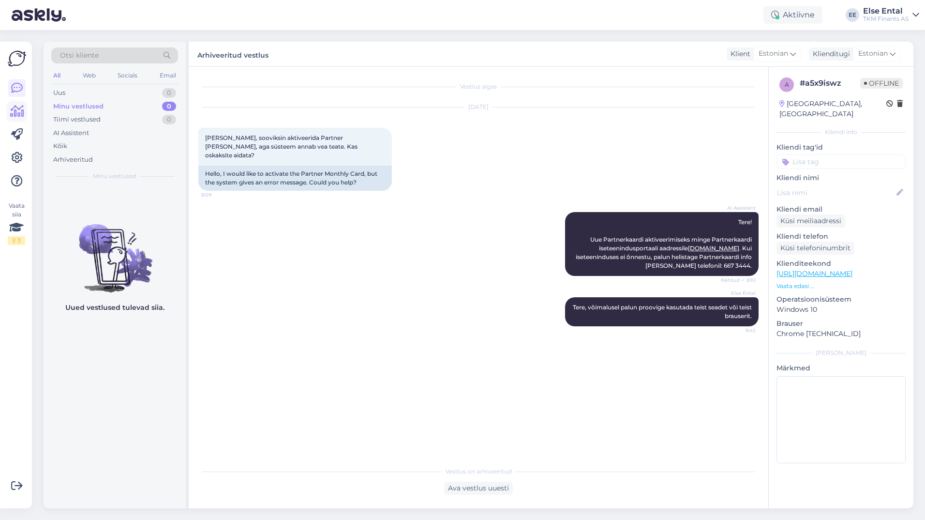
click at [21, 113] on icon at bounding box center [17, 111] width 14 height 12
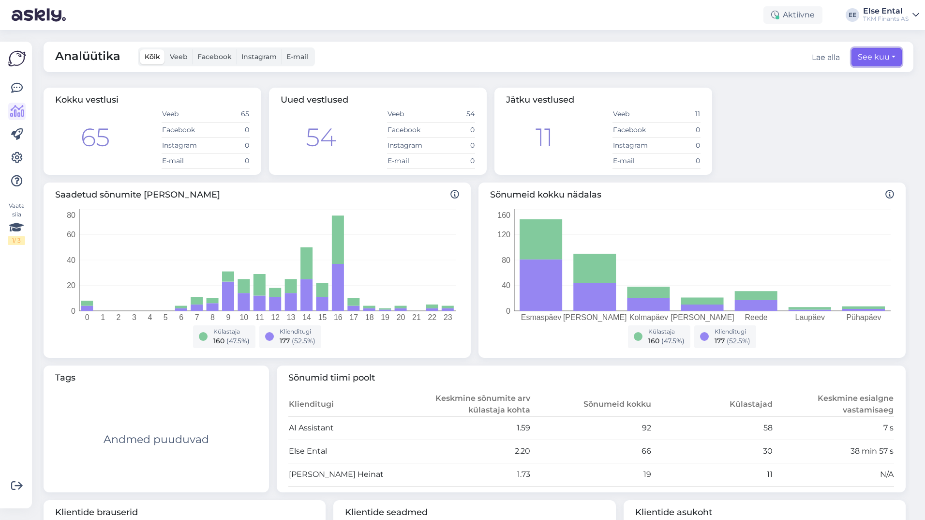
click at [864, 57] on button "See kuu" at bounding box center [877, 57] width 50 height 18
select select "8"
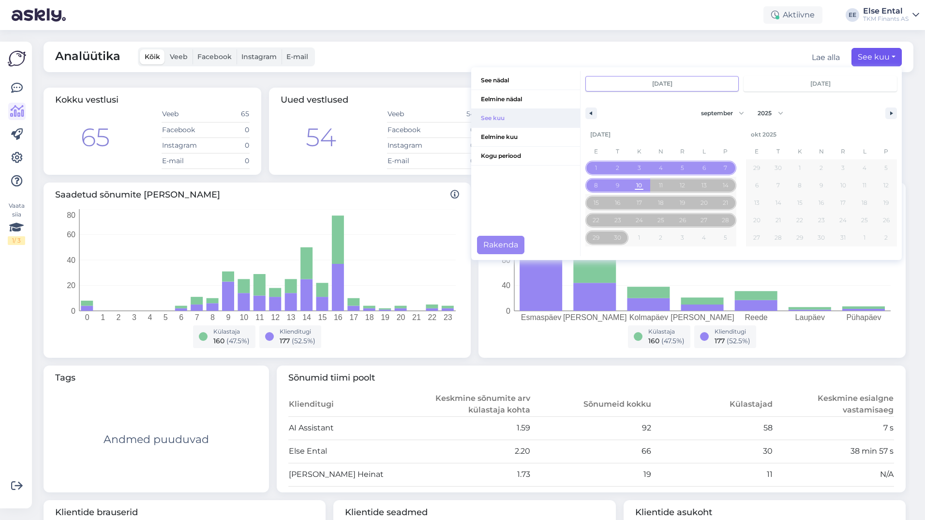
click at [504, 119] on span "See kuu" at bounding box center [525, 118] width 109 height 18
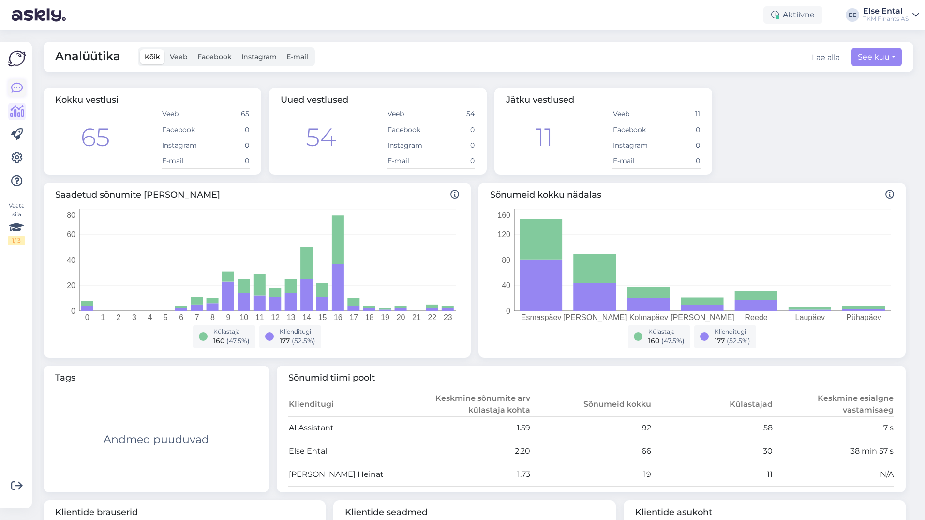
click at [16, 85] on icon at bounding box center [17, 88] width 12 height 12
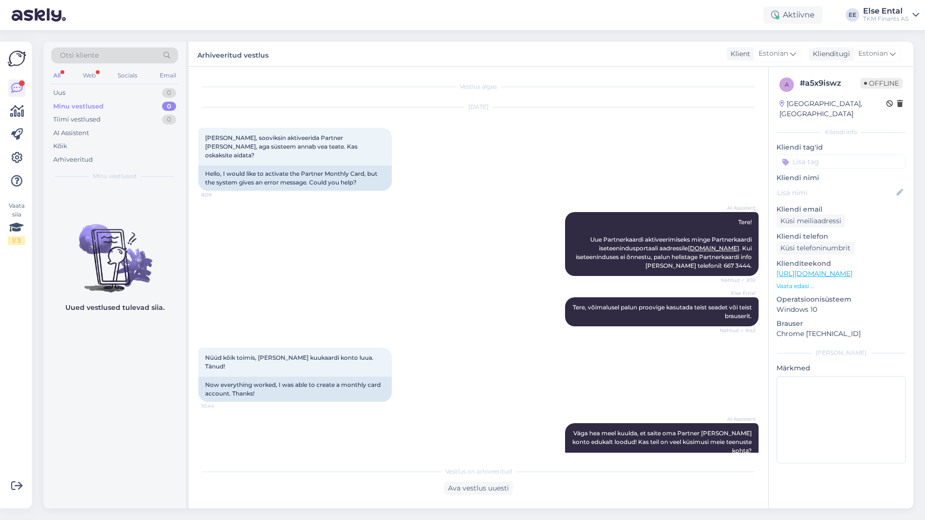
scroll to position [101, 0]
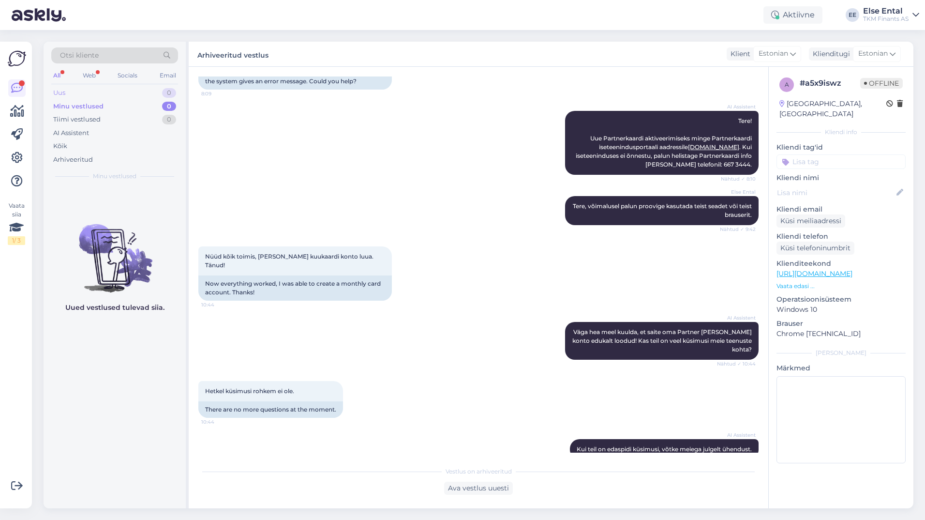
click at [70, 93] on div "Uus 0" at bounding box center [114, 93] width 127 height 14
click at [70, 101] on div "Minu vestlused 0" at bounding box center [114, 107] width 127 height 14
